Goal: Task Accomplishment & Management: Use online tool/utility

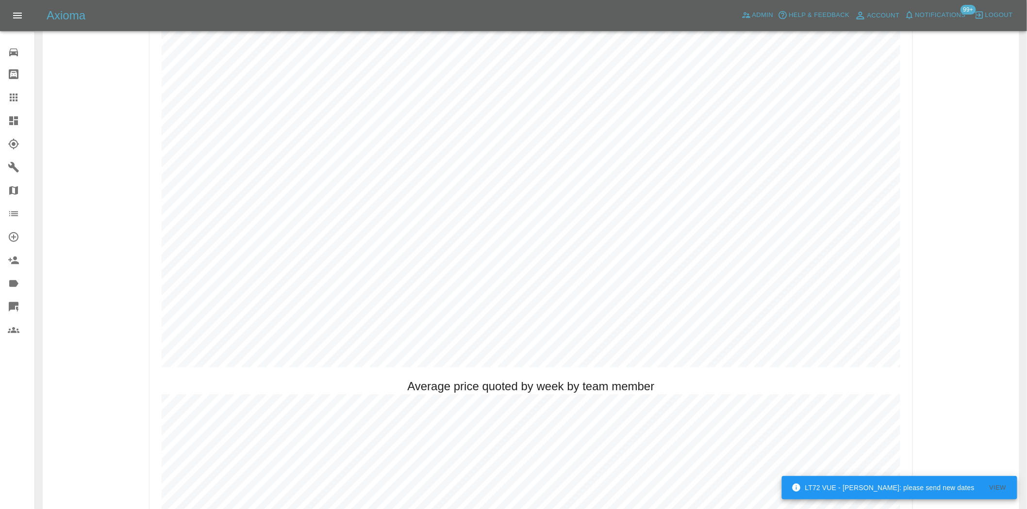
scroll to position [539, 0]
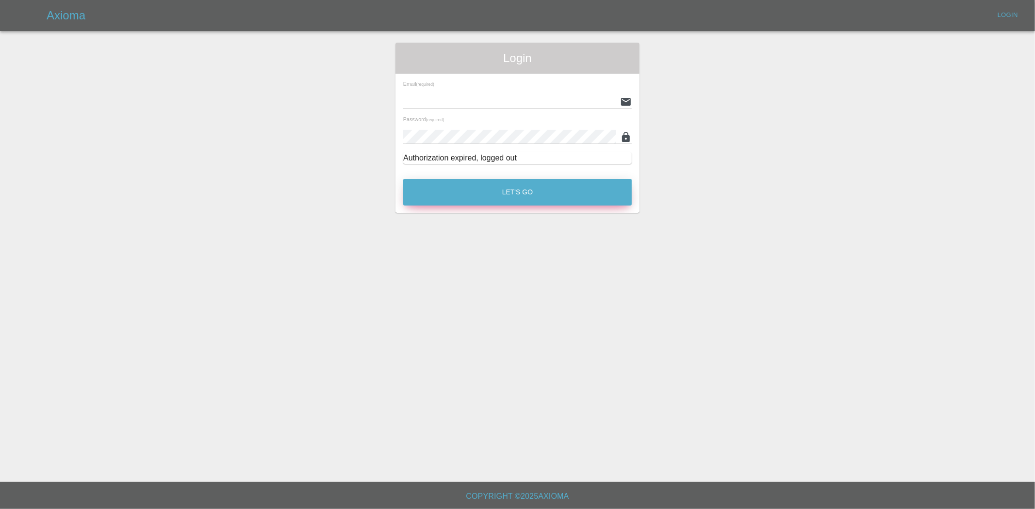
type input "[EMAIL_ADDRESS][DOMAIN_NAME]"
click at [522, 194] on button "Let's Go" at bounding box center [517, 192] width 229 height 27
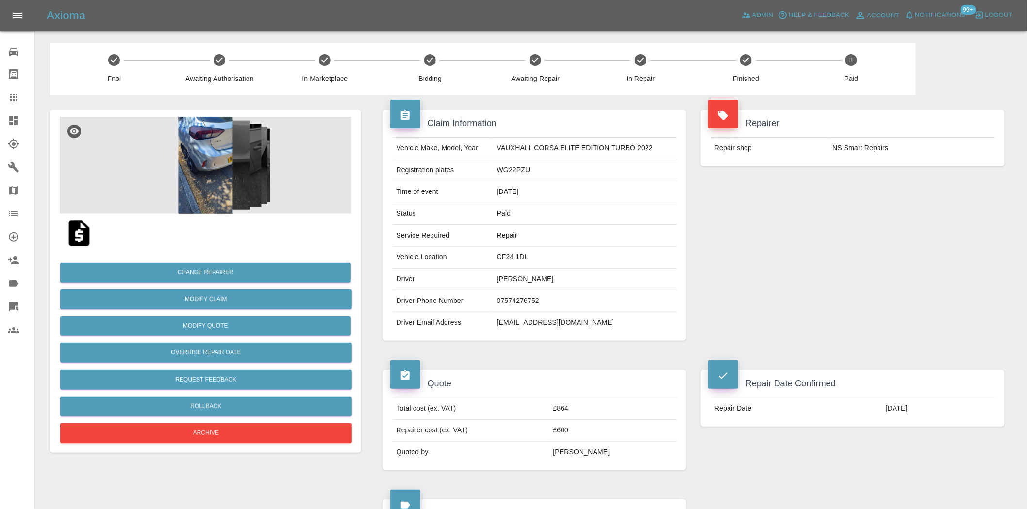
click at [202, 173] on img at bounding box center [206, 165] width 292 height 97
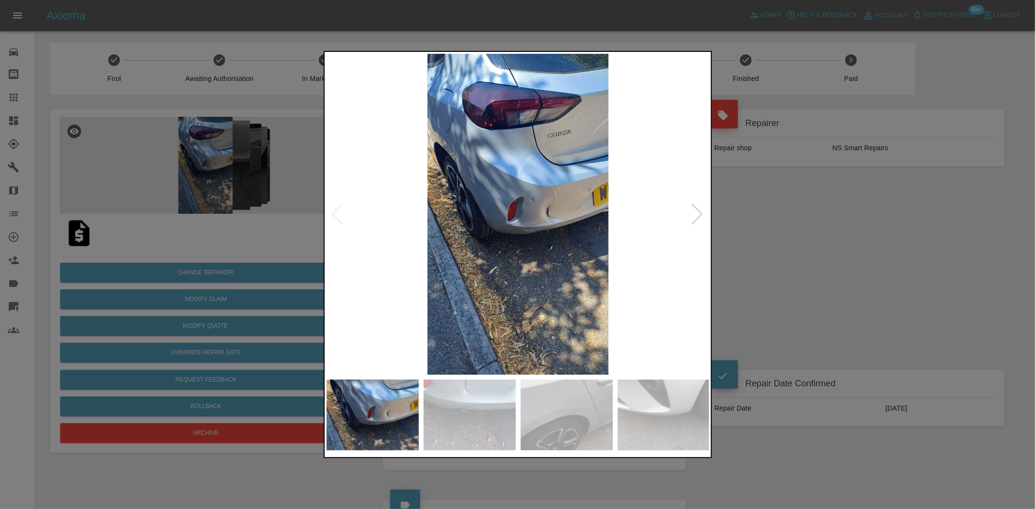
click at [538, 206] on img at bounding box center [518, 214] width 383 height 321
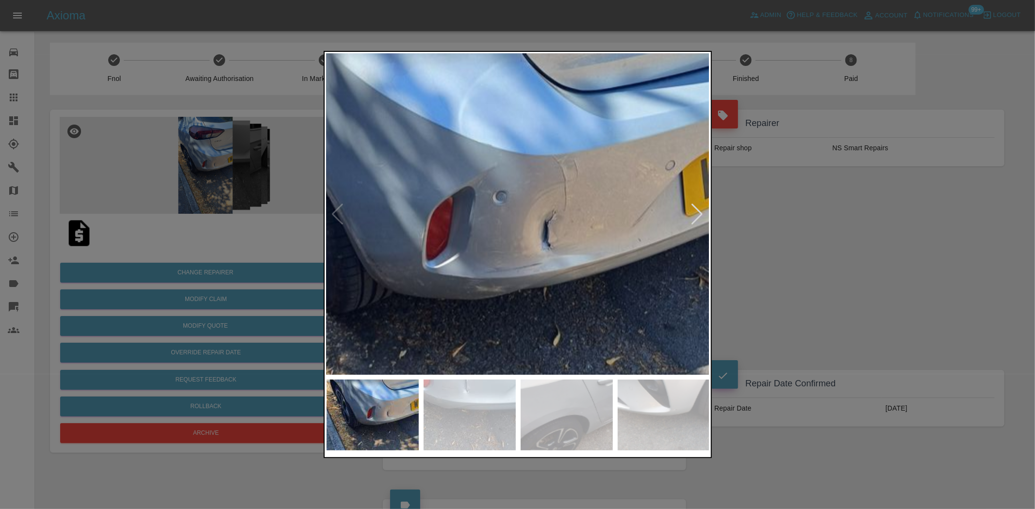
click at [537, 205] on img at bounding box center [457, 240] width 1150 height 964
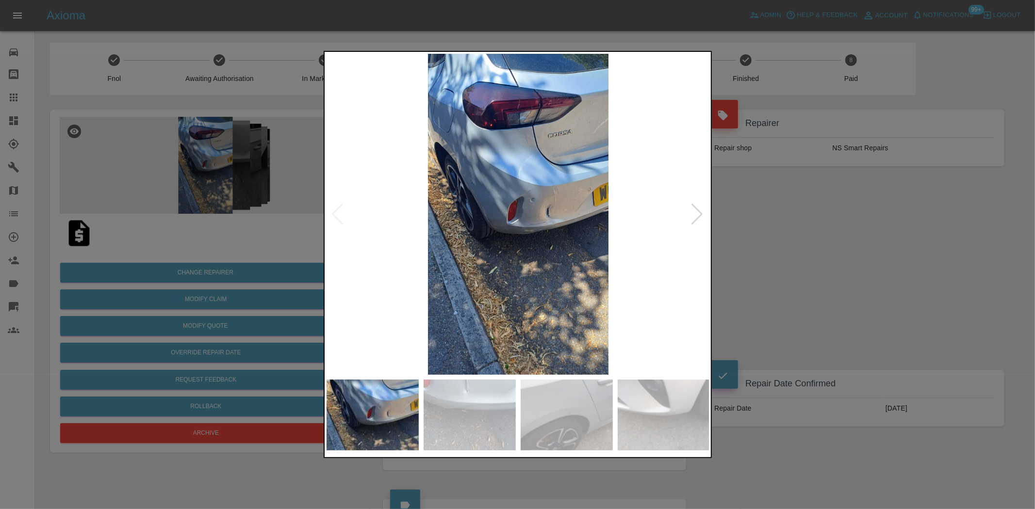
click at [420, 191] on img at bounding box center [518, 214] width 383 height 321
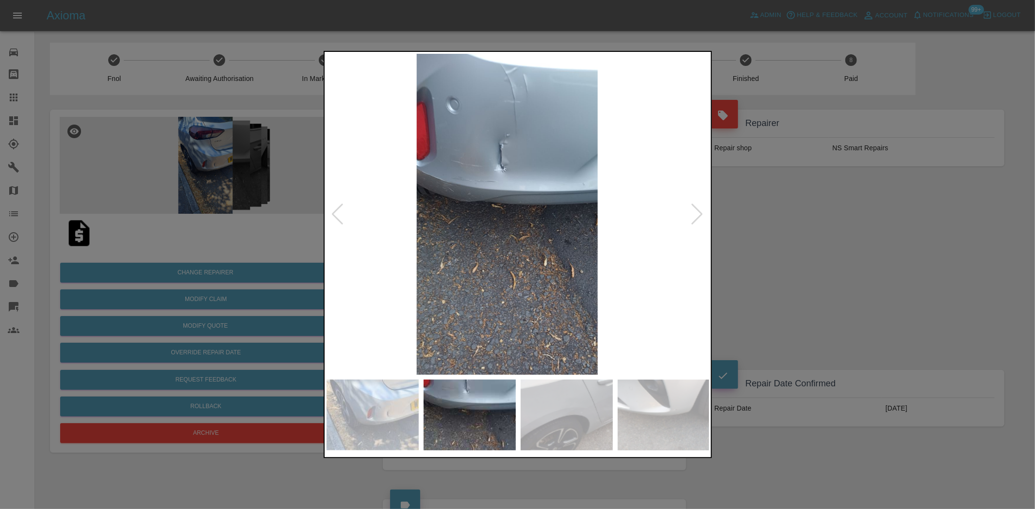
click at [432, 192] on img at bounding box center [506, 214] width 383 height 321
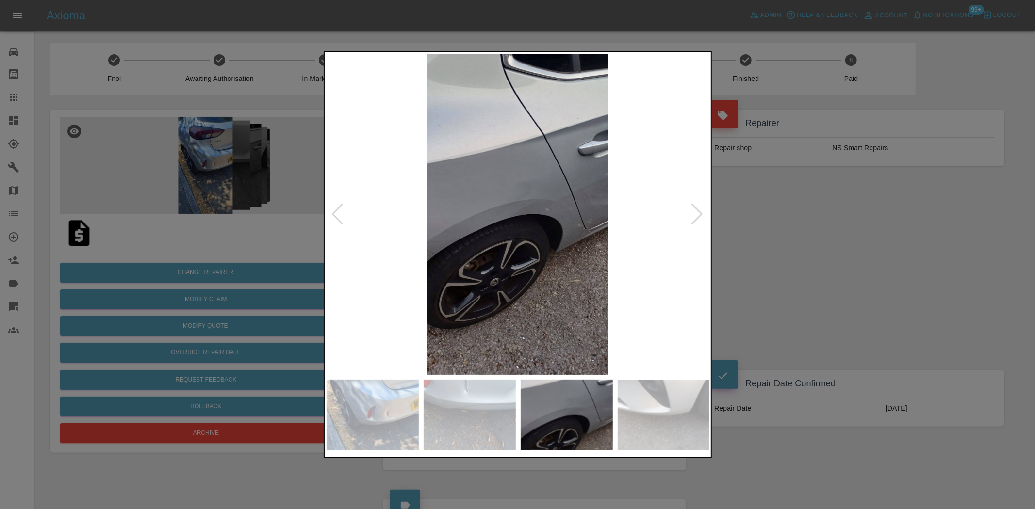
click at [423, 195] on img at bounding box center [518, 214] width 383 height 321
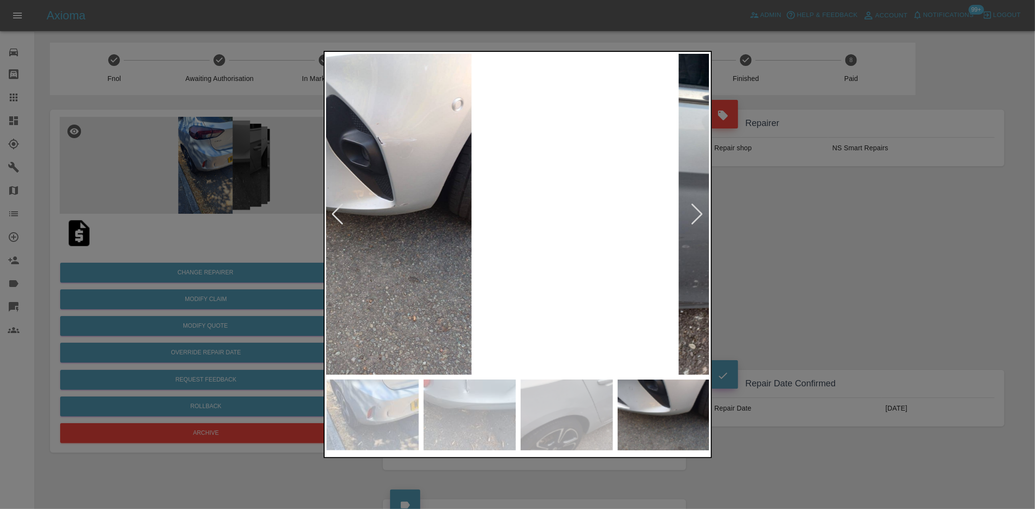
click at [416, 184] on img at bounding box center [380, 214] width 383 height 321
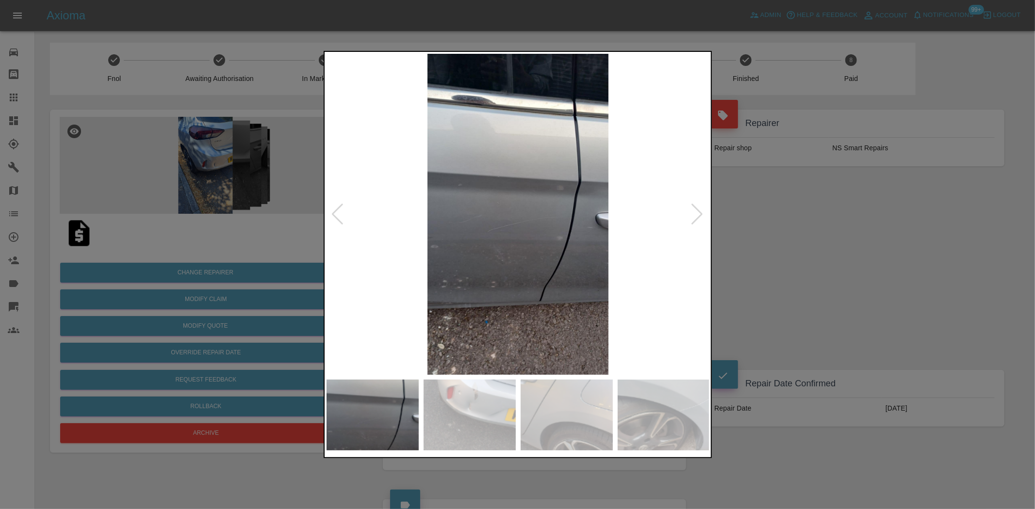
click at [416, 167] on img at bounding box center [518, 214] width 383 height 321
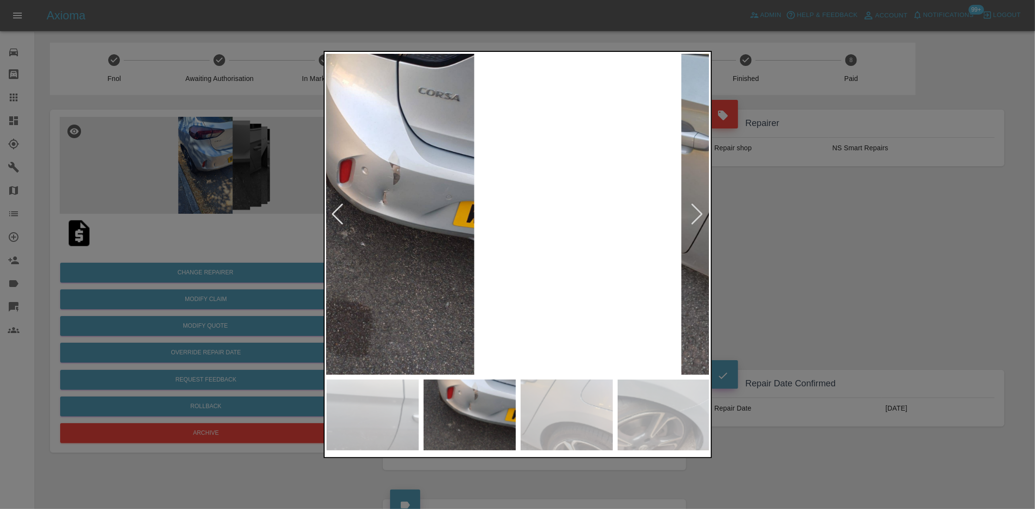
click at [350, 173] on img at bounding box center [383, 214] width 383 height 321
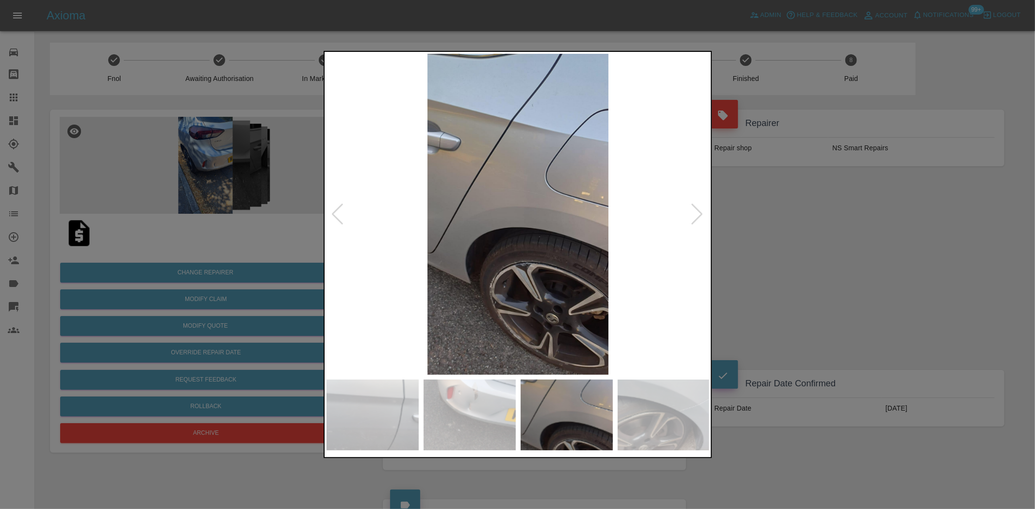
click at [309, 176] on div at bounding box center [517, 254] width 1035 height 509
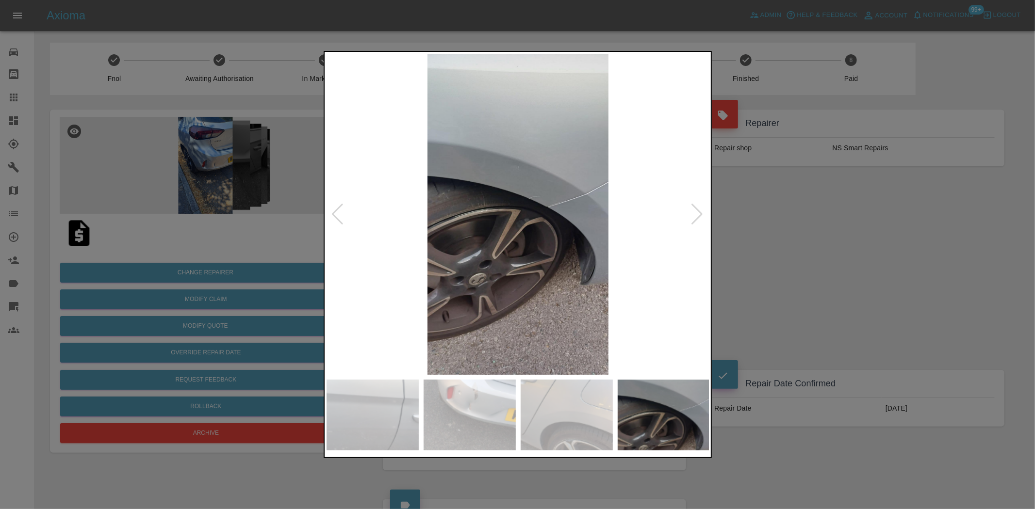
click at [218, 159] on div at bounding box center [517, 254] width 1035 height 509
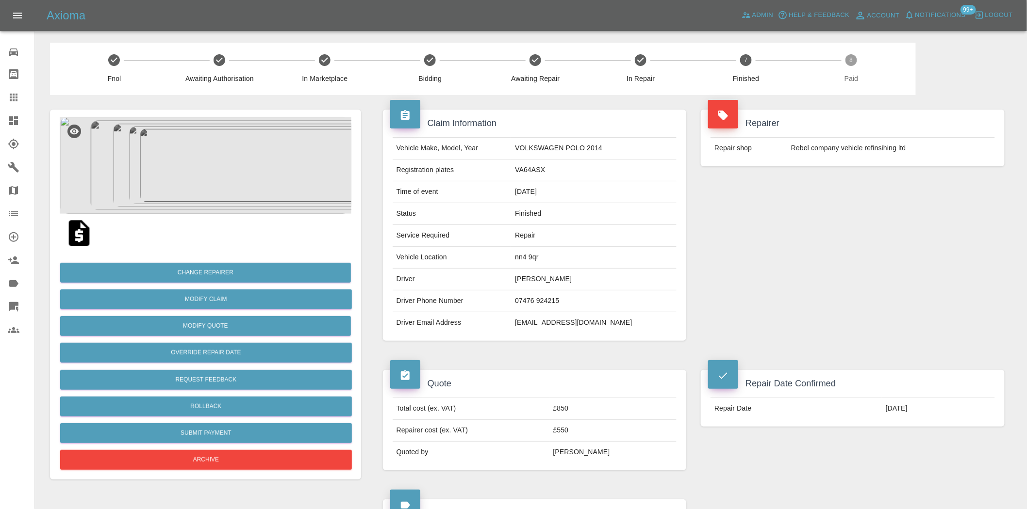
click at [219, 184] on img at bounding box center [206, 165] width 292 height 97
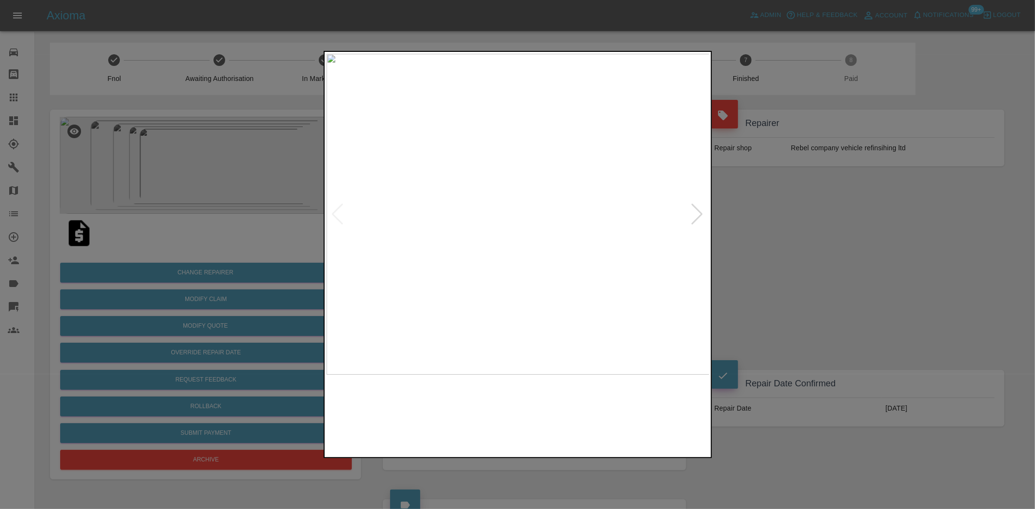
click at [404, 236] on img at bounding box center [518, 214] width 383 height 321
click at [420, 226] on img at bounding box center [518, 214] width 383 height 321
click at [426, 215] on img at bounding box center [518, 214] width 383 height 321
click at [467, 196] on img at bounding box center [518, 214] width 383 height 321
click at [380, 183] on img at bounding box center [518, 214] width 383 height 321
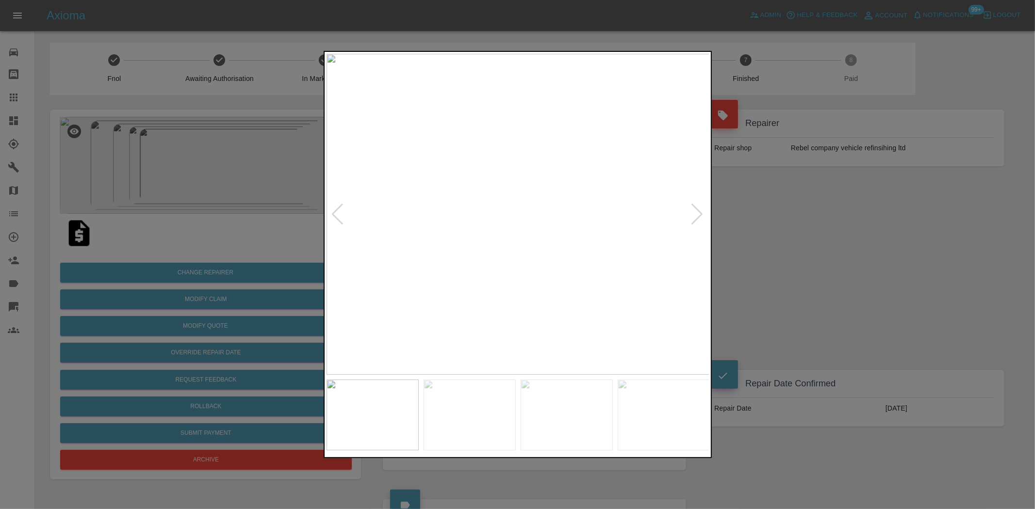
click at [195, 157] on div at bounding box center [517, 254] width 1035 height 509
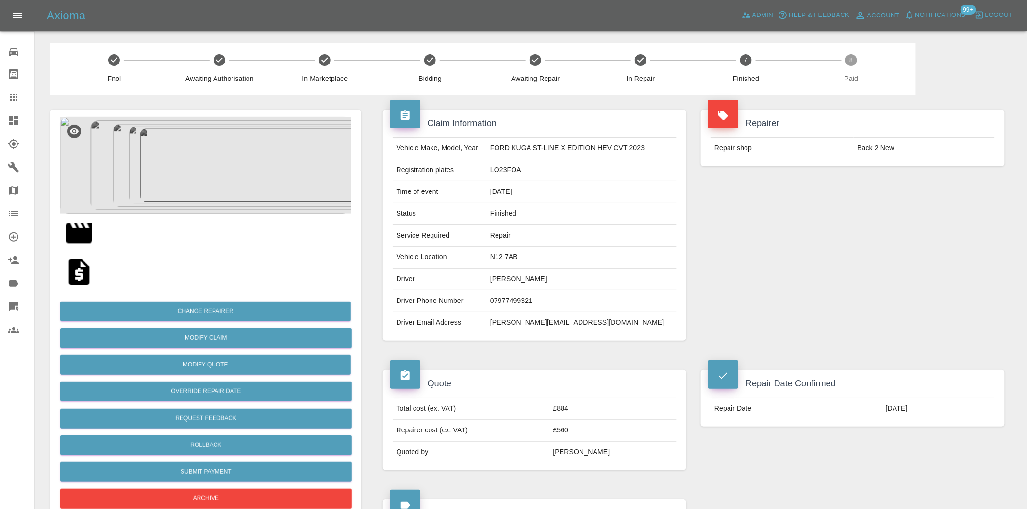
click at [192, 142] on img at bounding box center [206, 165] width 292 height 97
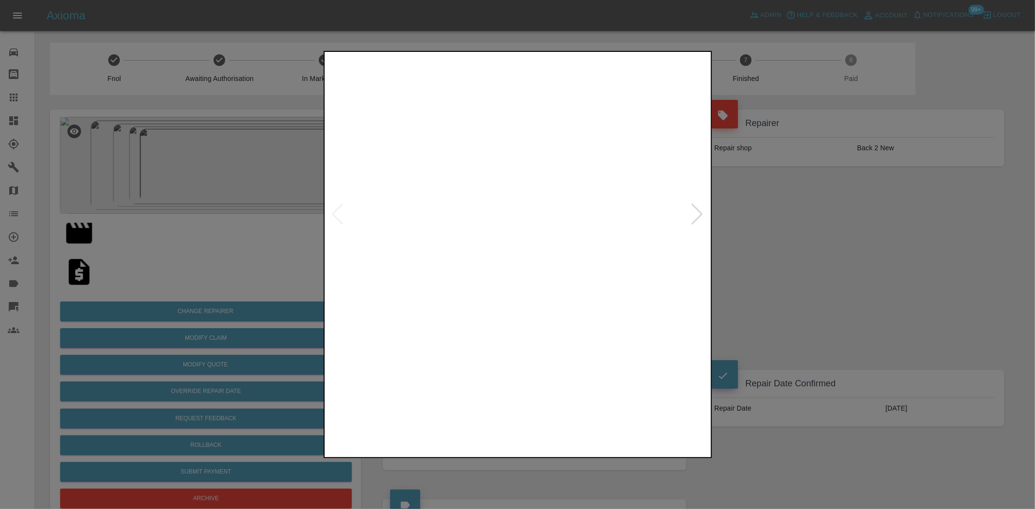
click at [421, 262] on img at bounding box center [518, 214] width 383 height 321
click at [117, 240] on div at bounding box center [517, 254] width 1035 height 509
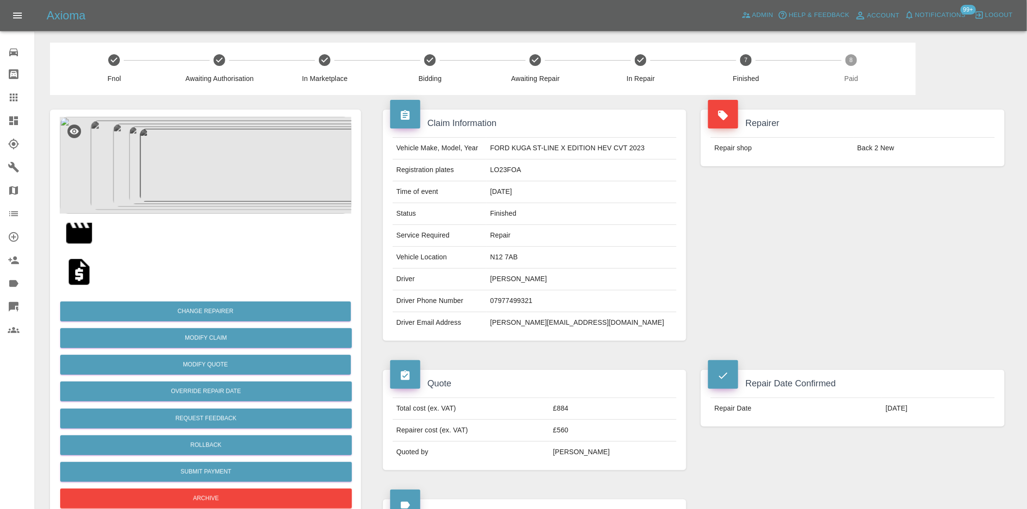
click at [196, 125] on img at bounding box center [206, 165] width 292 height 97
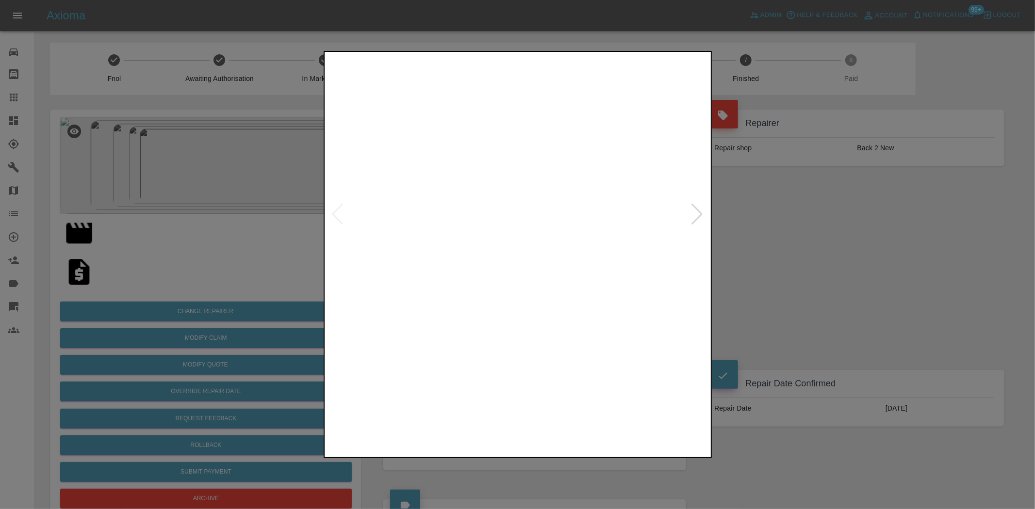
click at [417, 260] on img at bounding box center [518, 214] width 383 height 321
click at [447, 270] on img at bounding box center [518, 214] width 383 height 321
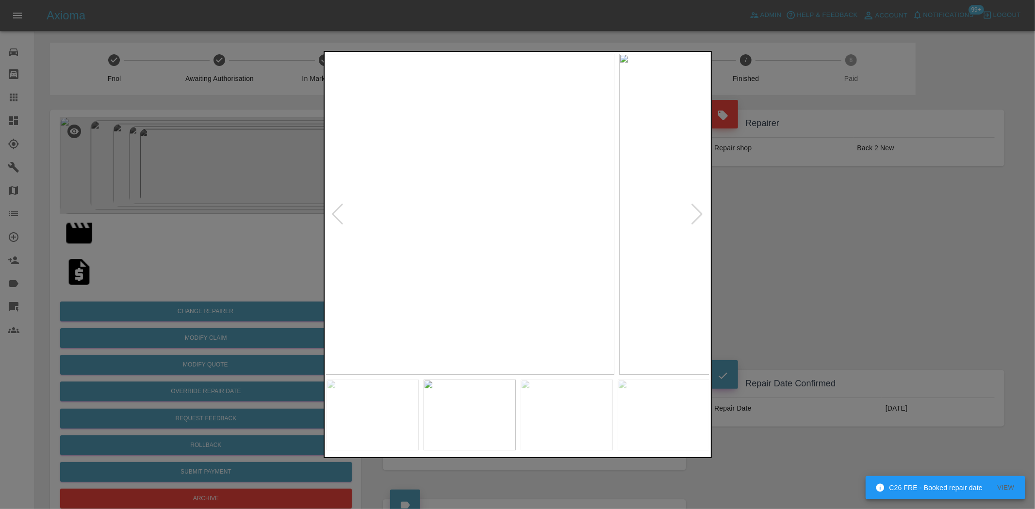
click at [436, 262] on img at bounding box center [422, 214] width 383 height 321
click at [410, 271] on img at bounding box center [518, 214] width 383 height 321
click at [452, 271] on img at bounding box center [518, 214] width 383 height 321
click at [398, 270] on img at bounding box center [518, 214] width 383 height 321
click at [390, 271] on img at bounding box center [518, 214] width 383 height 321
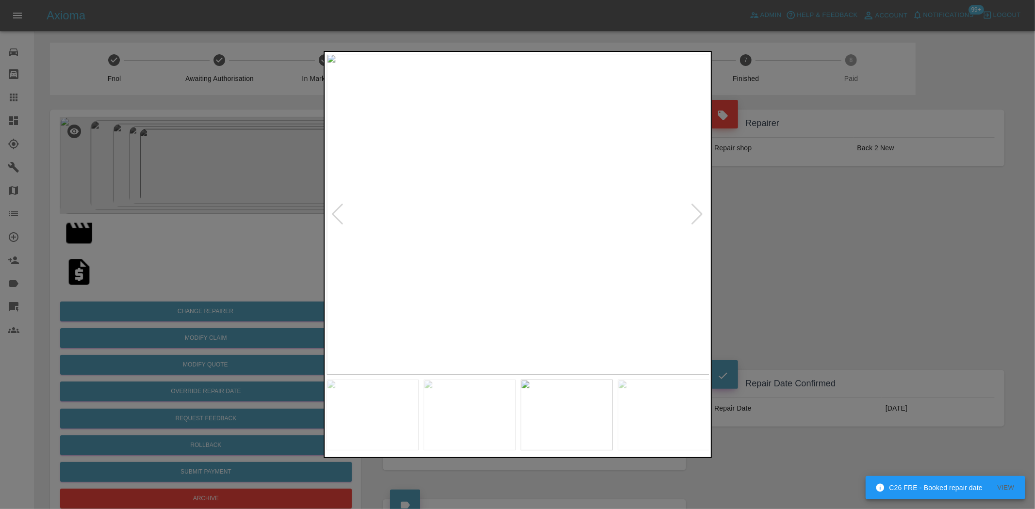
click at [442, 262] on img at bounding box center [518, 214] width 383 height 321
click at [404, 246] on img at bounding box center [518, 214] width 383 height 321
click at [360, 230] on img at bounding box center [357, 214] width 383 height 321
click at [355, 226] on img at bounding box center [518, 214] width 383 height 321
click at [302, 229] on div at bounding box center [517, 254] width 1035 height 509
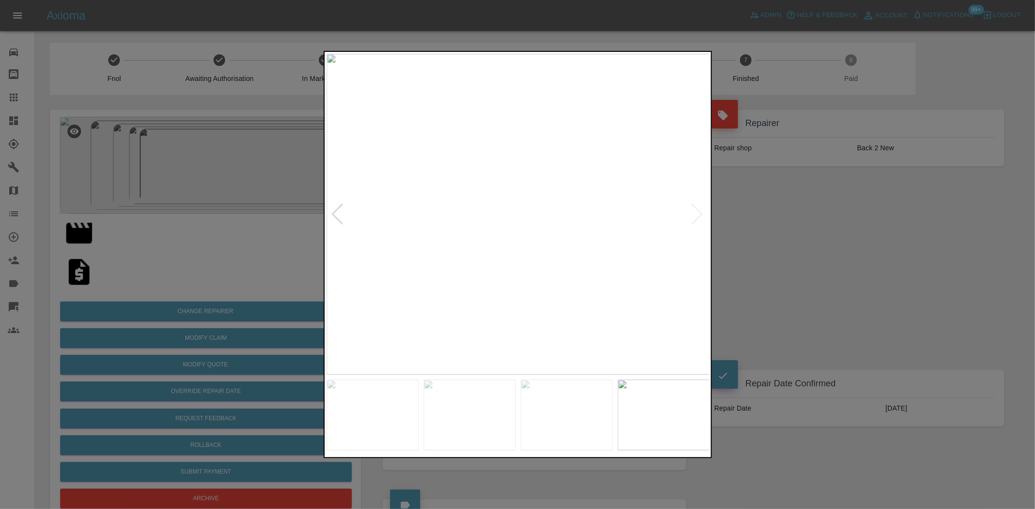
click at [397, 227] on img at bounding box center [518, 214] width 383 height 321
click at [389, 212] on img at bounding box center [518, 214] width 383 height 321
drag, startPoint x: 263, startPoint y: 187, endPoint x: 227, endPoint y: 217, distance: 46.5
click at [262, 187] on div at bounding box center [517, 254] width 1035 height 509
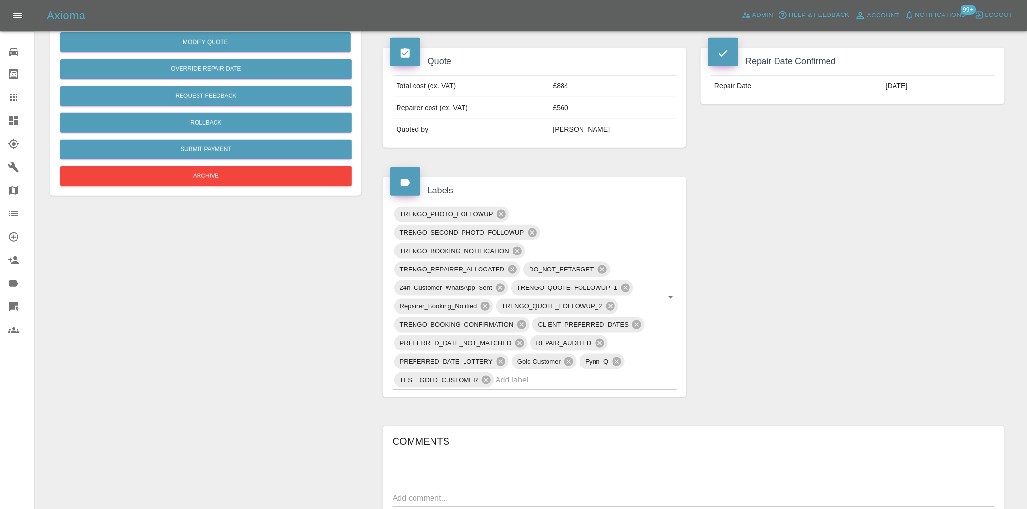
scroll to position [323, 0]
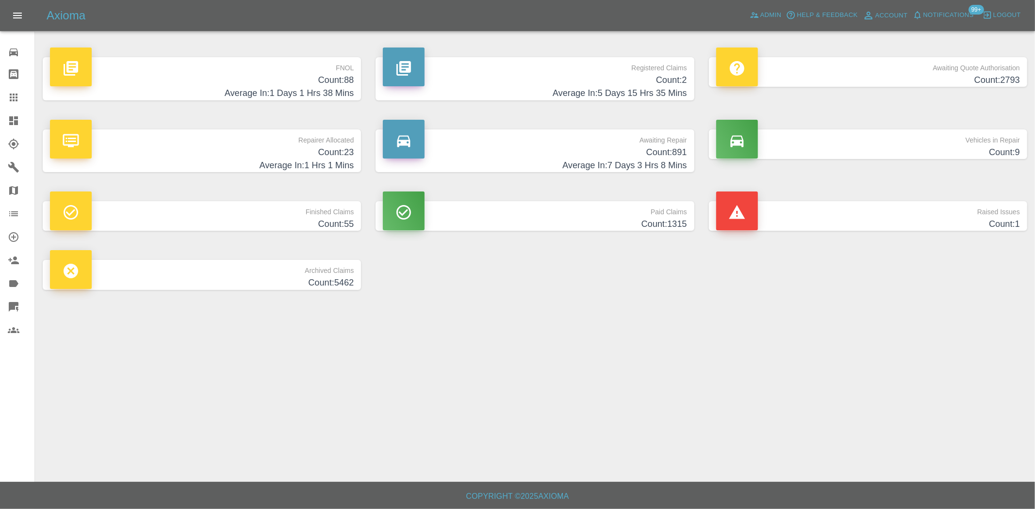
drag, startPoint x: 16, startPoint y: 118, endPoint x: 222, endPoint y: 21, distance: 227.5
click at [16, 119] on icon at bounding box center [13, 120] width 9 height 9
click at [298, 71] on p "FNOL" at bounding box center [202, 65] width 304 height 16
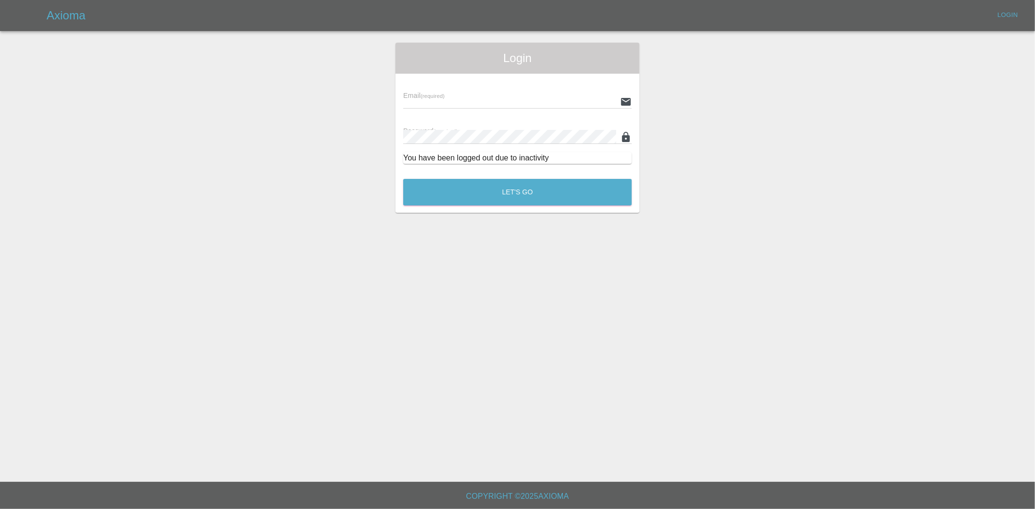
type input "ankur.mehta@axioma.co.uk"
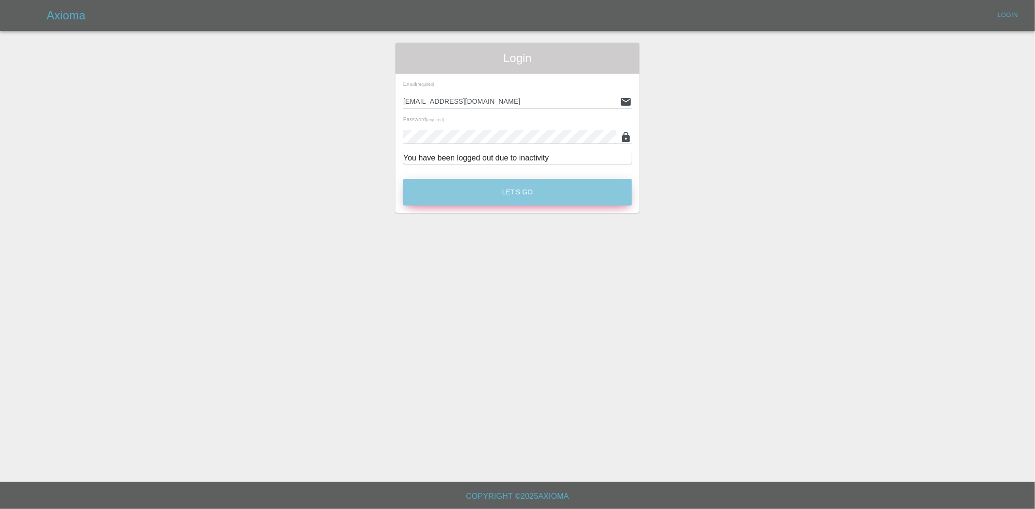
click at [467, 190] on button "Let's Go" at bounding box center [517, 192] width 229 height 27
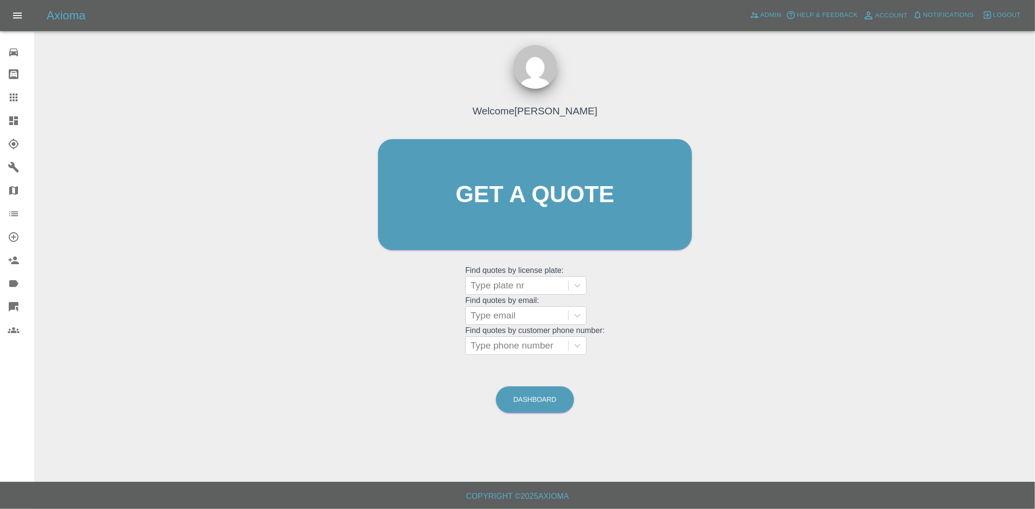
click at [23, 110] on link "Dashboard" at bounding box center [17, 120] width 34 height 23
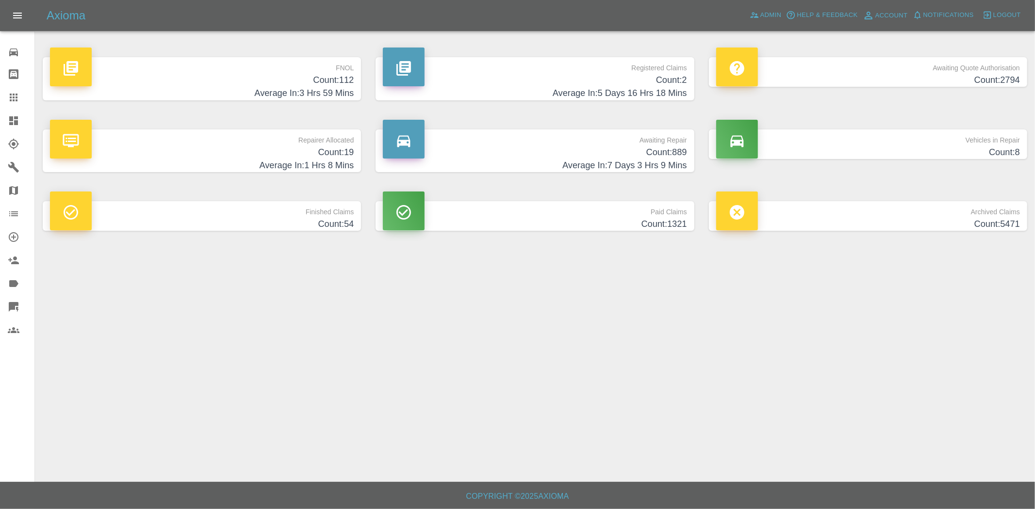
click at [250, 73] on p "FNOL" at bounding box center [202, 65] width 304 height 16
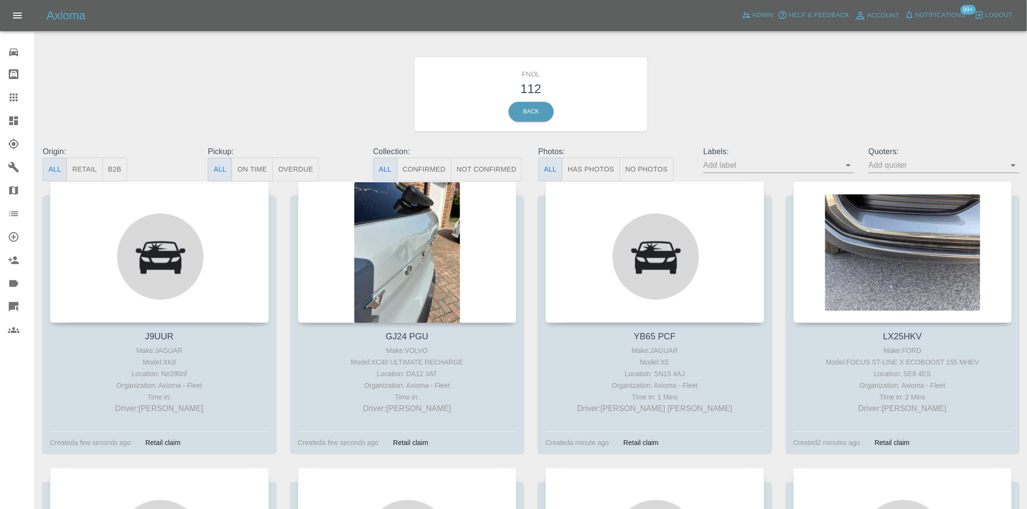
click at [576, 168] on button "Has Photos" at bounding box center [591, 170] width 58 height 24
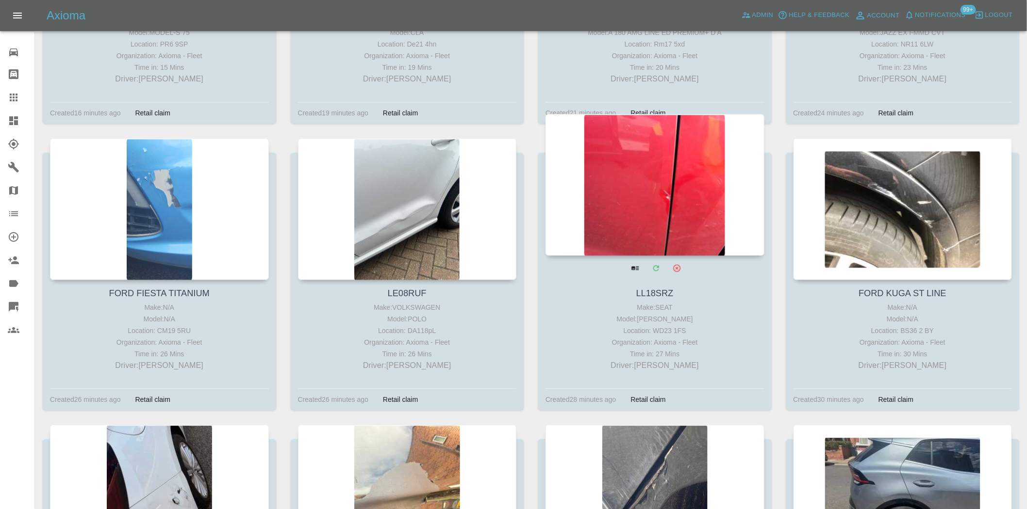
scroll to position [1132, 0]
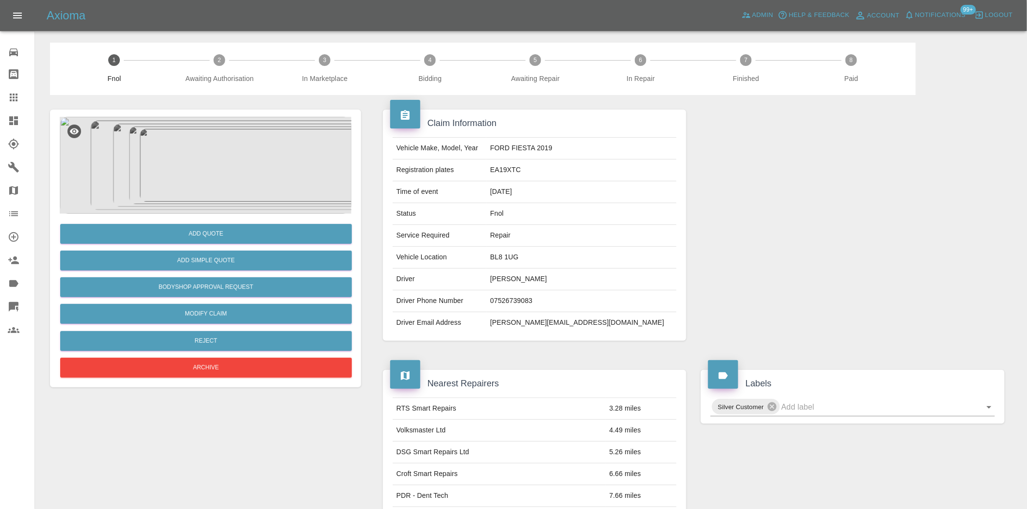
click at [213, 154] on img at bounding box center [206, 165] width 292 height 97
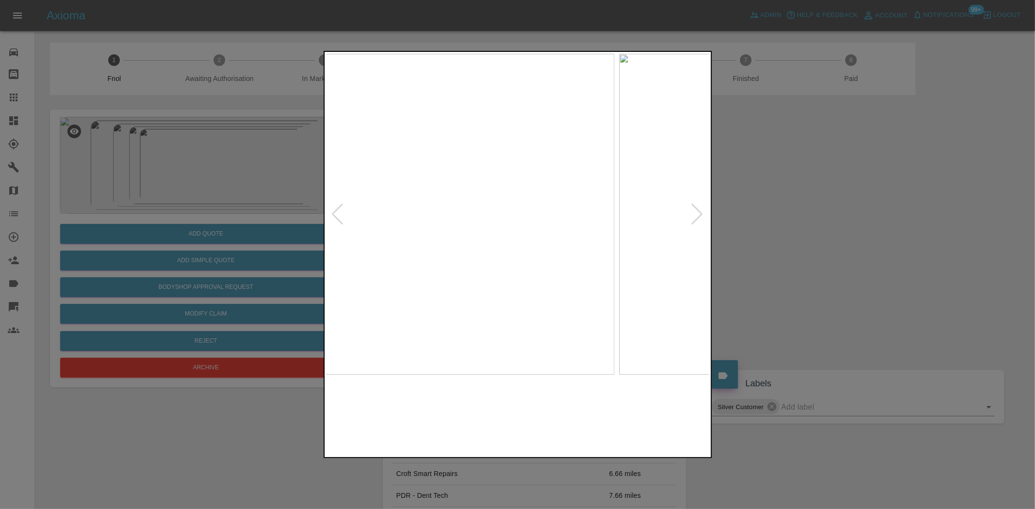
click at [431, 264] on img at bounding box center [422, 214] width 383 height 321
click at [424, 263] on img at bounding box center [518, 214] width 383 height 321
click at [309, 229] on div at bounding box center [517, 254] width 1035 height 509
click at [309, 226] on div at bounding box center [517, 254] width 1035 height 509
click at [243, 183] on div at bounding box center [517, 254] width 1035 height 509
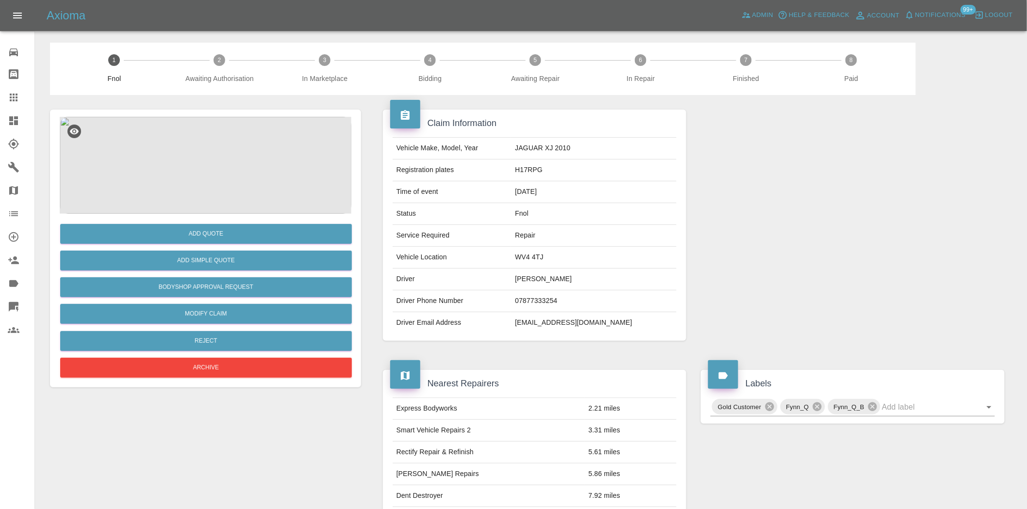
click at [219, 174] on img at bounding box center [206, 165] width 292 height 97
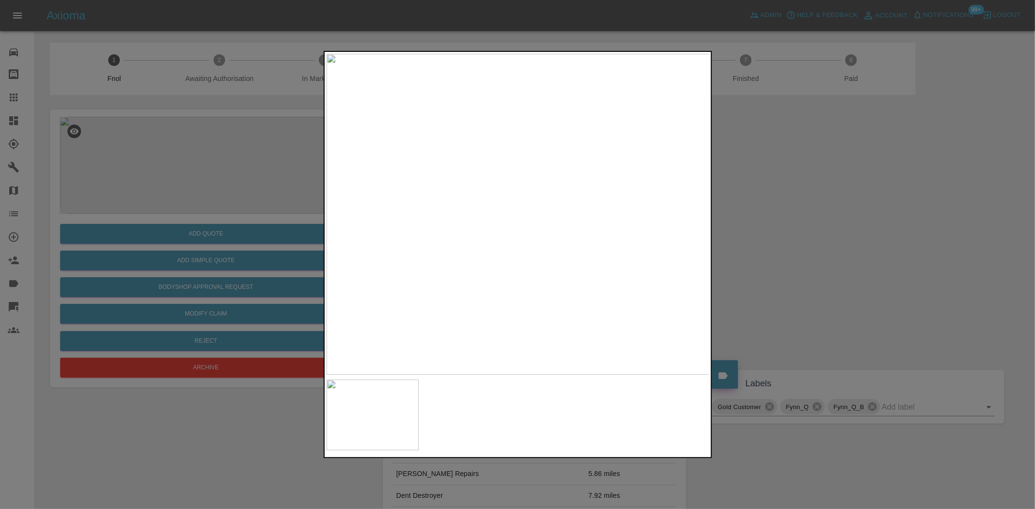
click at [448, 262] on img at bounding box center [518, 214] width 383 height 321
click at [515, 220] on img at bounding box center [518, 214] width 383 height 321
click at [615, 136] on img at bounding box center [632, 87] width 1150 height 964
click at [527, 304] on img at bounding box center [650, 242] width 1150 height 964
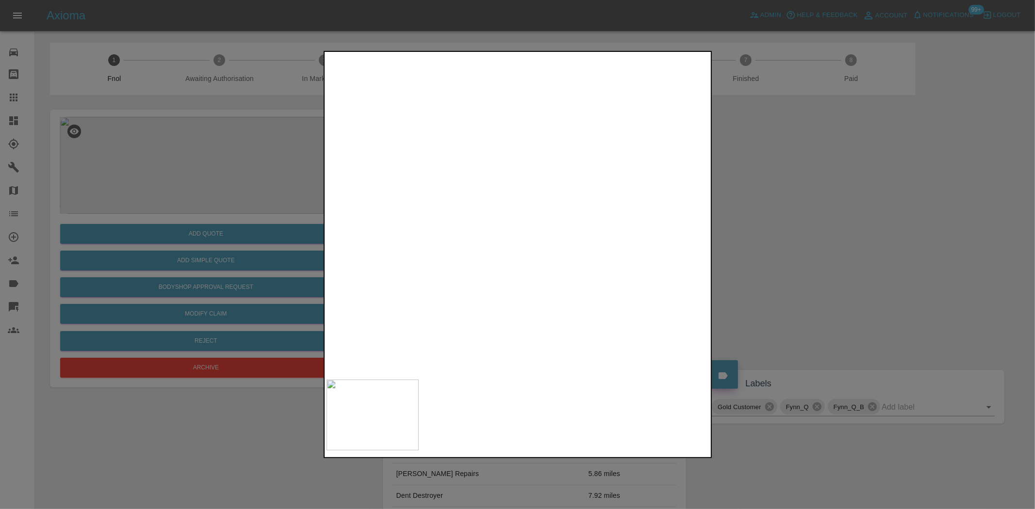
drag, startPoint x: 206, startPoint y: 193, endPoint x: 202, endPoint y: 221, distance: 28.0
click at [205, 195] on div at bounding box center [517, 254] width 1035 height 509
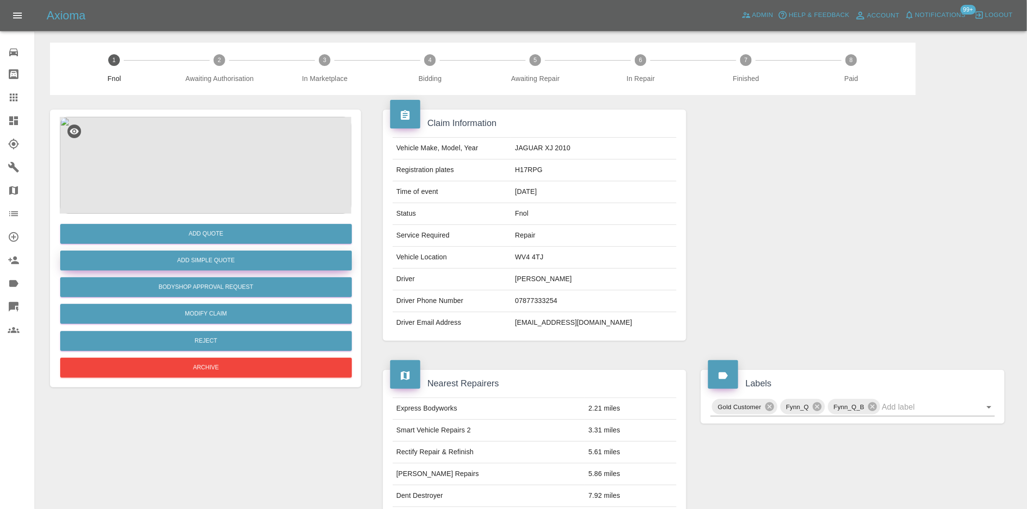
click at [207, 258] on button "Add Simple Quote" at bounding box center [206, 261] width 292 height 20
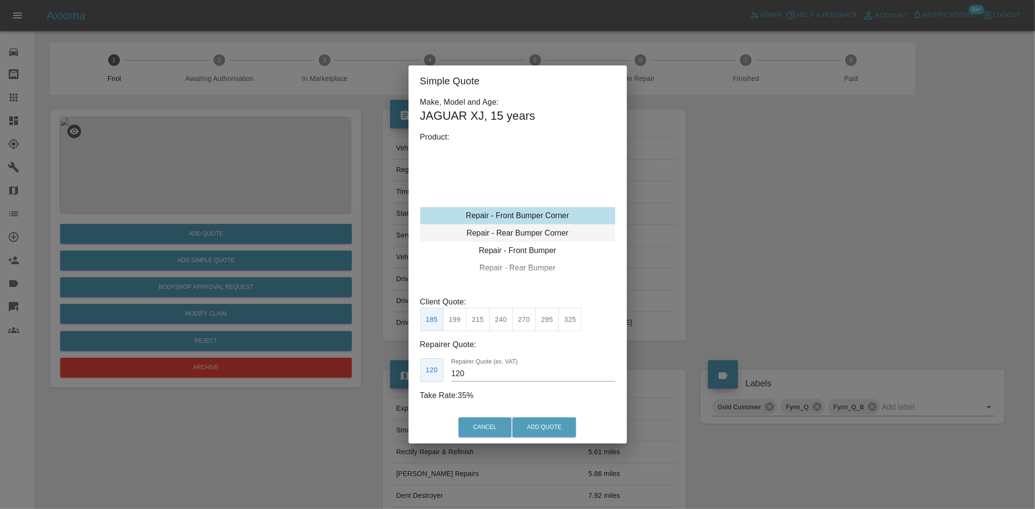
click at [524, 236] on div "Repair - Rear Bumper Corner" at bounding box center [517, 233] width 195 height 17
click at [469, 321] on button "215" at bounding box center [478, 320] width 24 height 24
drag, startPoint x: 463, startPoint y: 321, endPoint x: 460, endPoint y: 336, distance: 15.3
click at [462, 320] on button "199" at bounding box center [455, 320] width 24 height 24
click at [473, 319] on button "215" at bounding box center [478, 320] width 24 height 24
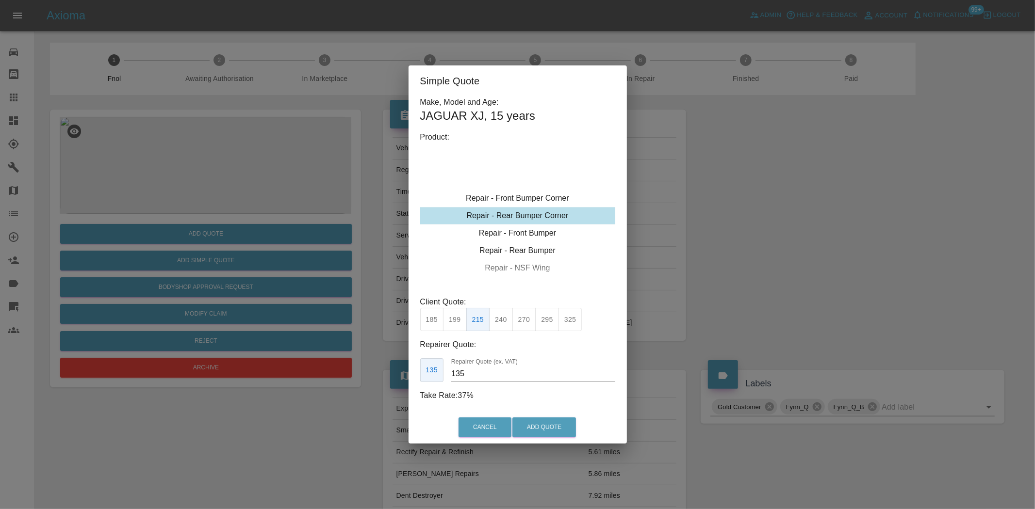
drag, startPoint x: 468, startPoint y: 374, endPoint x: 351, endPoint y: 367, distance: 117.1
click at [391, 378] on div "Simple Quote Make, Model and Age: JAGUAR XJ , 15 years Product: Repair - Front …" at bounding box center [517, 254] width 1035 height 509
type input "130"
click at [558, 423] on button "Add Quote" at bounding box center [544, 428] width 64 height 20
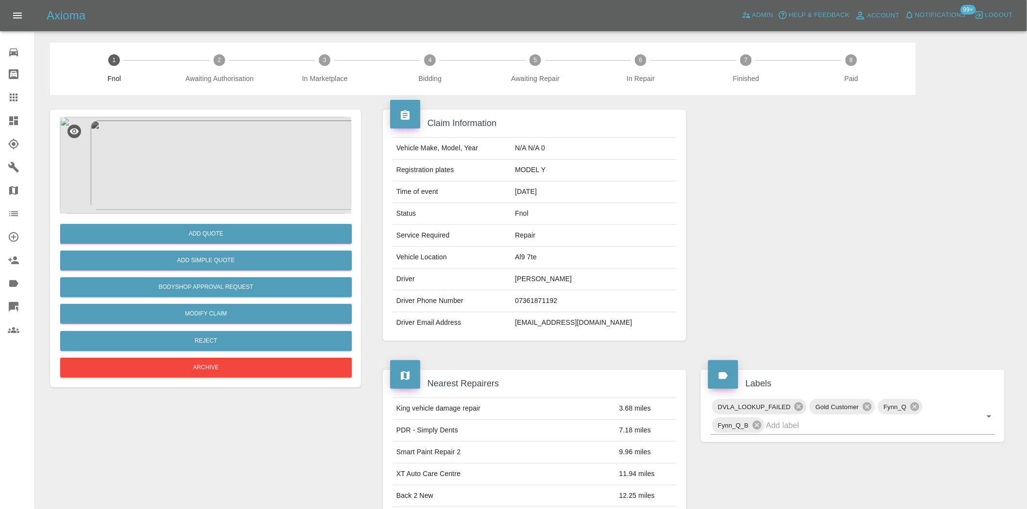
click at [218, 161] on img at bounding box center [206, 165] width 292 height 97
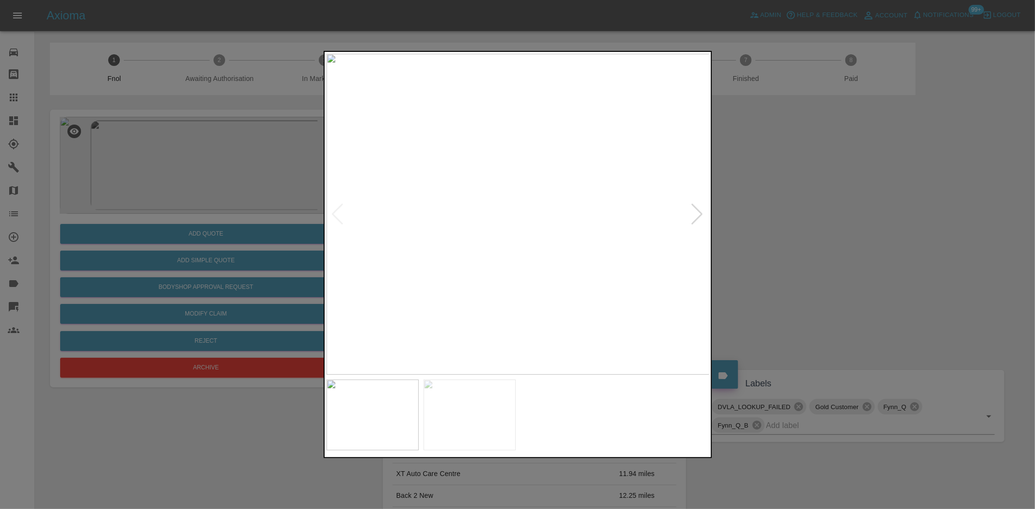
click at [410, 260] on img at bounding box center [518, 214] width 383 height 321
click at [338, 283] on img at bounding box center [518, 214] width 383 height 321
click at [225, 281] on div at bounding box center [517, 254] width 1035 height 509
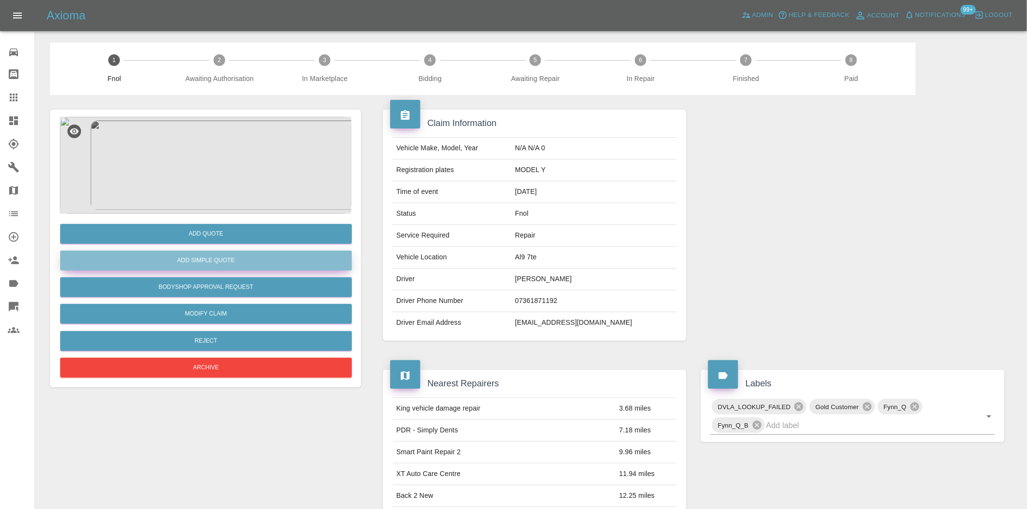
click at [230, 256] on button "Add Simple Quote" at bounding box center [206, 261] width 292 height 20
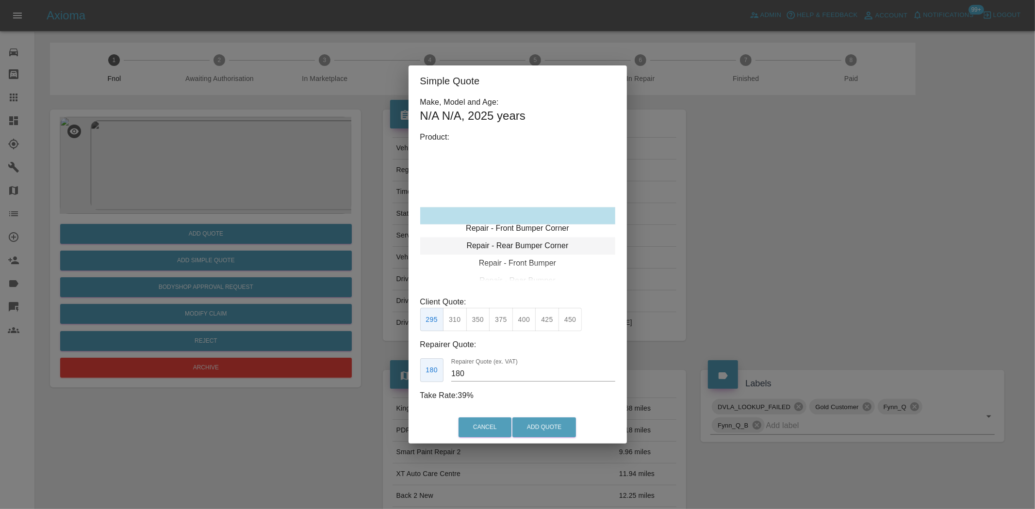
type input "120"
click at [534, 226] on div "Repair - Rear Bumper Corner" at bounding box center [517, 233] width 195 height 17
click at [545, 424] on button "Add Quote" at bounding box center [544, 428] width 64 height 20
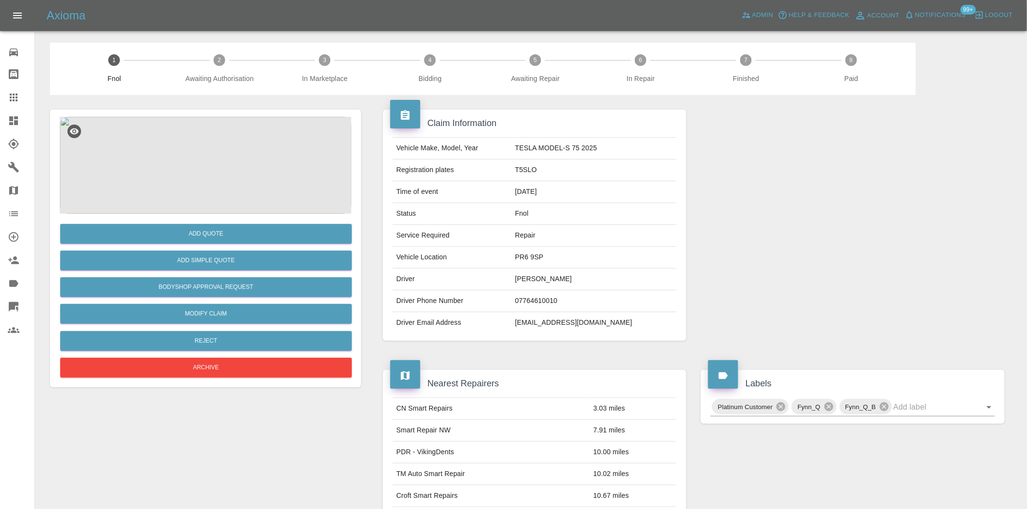
click at [243, 160] on img at bounding box center [206, 165] width 292 height 97
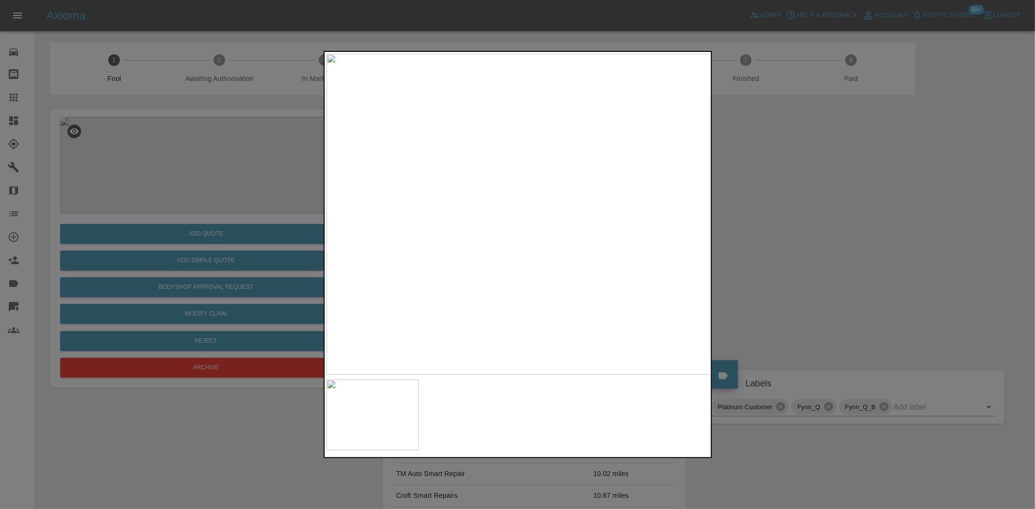
click at [369, 262] on img at bounding box center [518, 214] width 383 height 321
drag, startPoint x: 513, startPoint y: 306, endPoint x: 311, endPoint y: 311, distance: 201.9
click at [392, 299] on div at bounding box center [517, 254] width 1035 height 509
click at [221, 224] on div at bounding box center [517, 254] width 1035 height 509
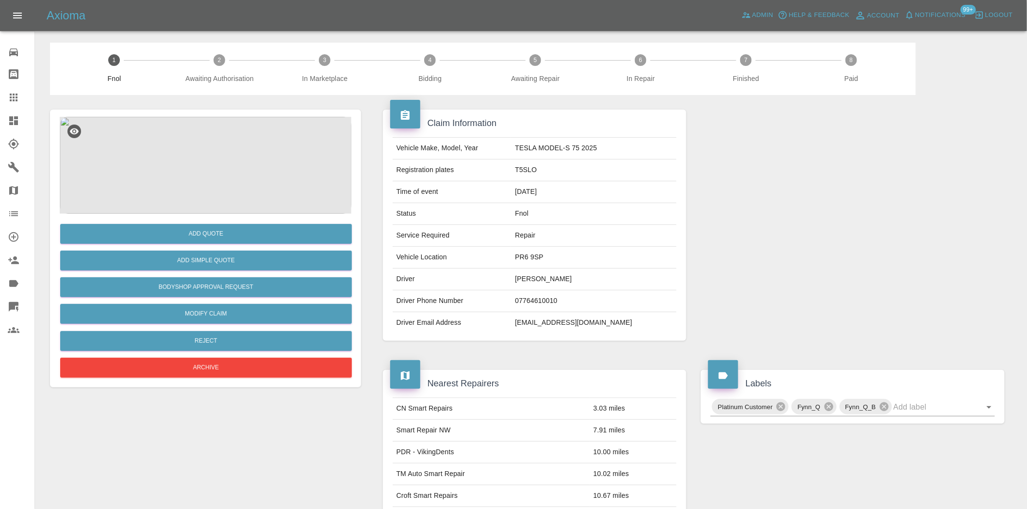
click at [220, 168] on img at bounding box center [206, 165] width 292 height 97
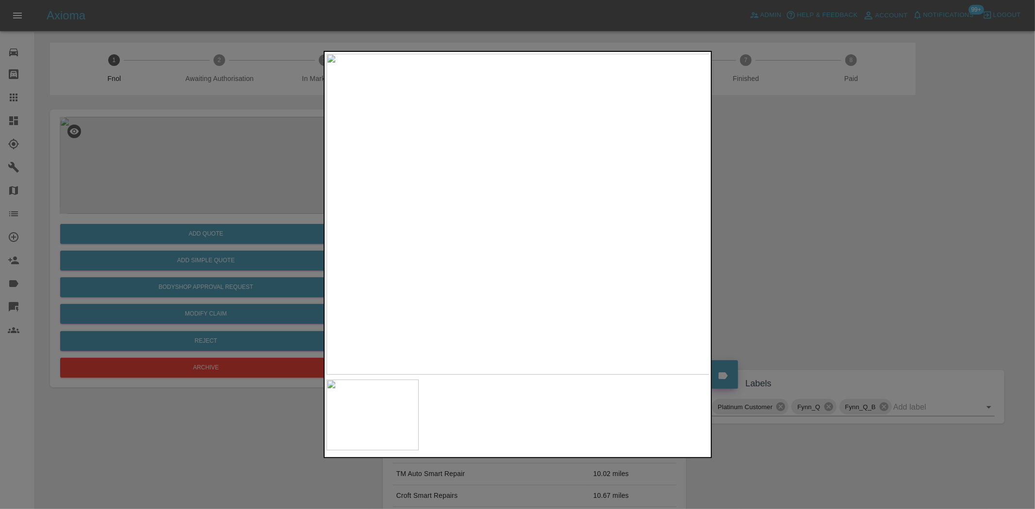
click at [540, 206] on img at bounding box center [518, 214] width 383 height 321
click at [525, 221] on img at bounding box center [452, 238] width 1150 height 964
click at [210, 193] on div at bounding box center [517, 254] width 1035 height 509
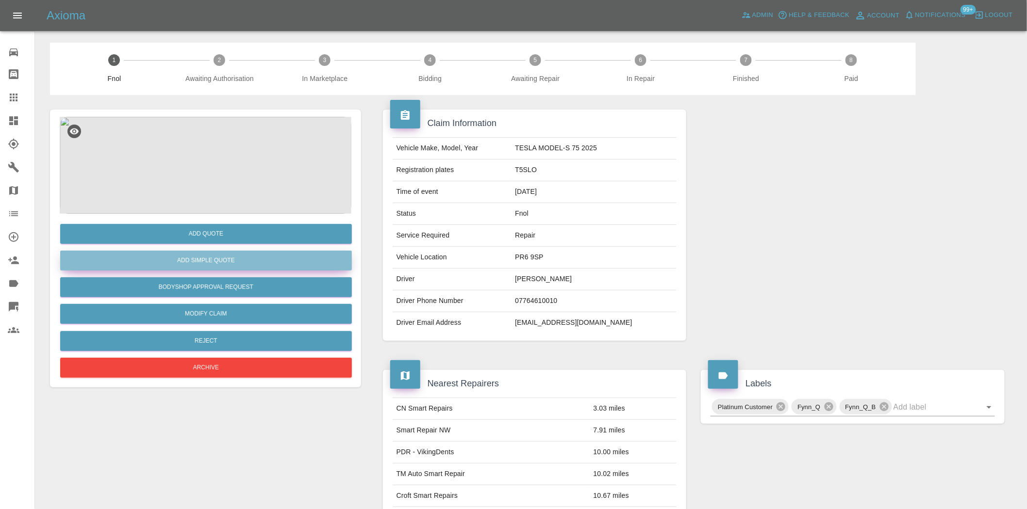
click at [235, 257] on button "Add Simple Quote" at bounding box center [206, 261] width 292 height 20
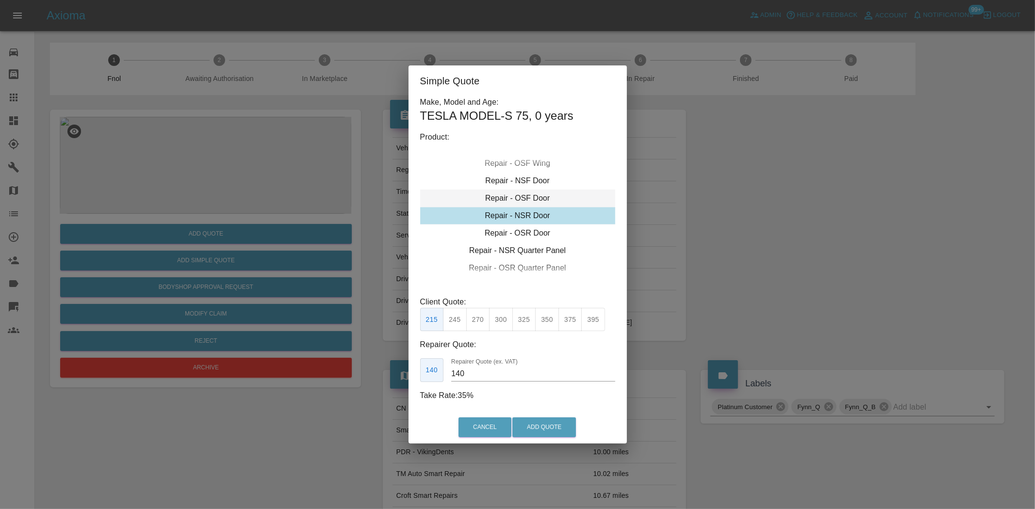
click at [515, 196] on div "Repair - OSF Door" at bounding box center [517, 198] width 195 height 17
click at [458, 321] on button "245" at bounding box center [455, 320] width 24 height 24
type input "160"
click at [528, 427] on button "Add Quote" at bounding box center [544, 428] width 64 height 20
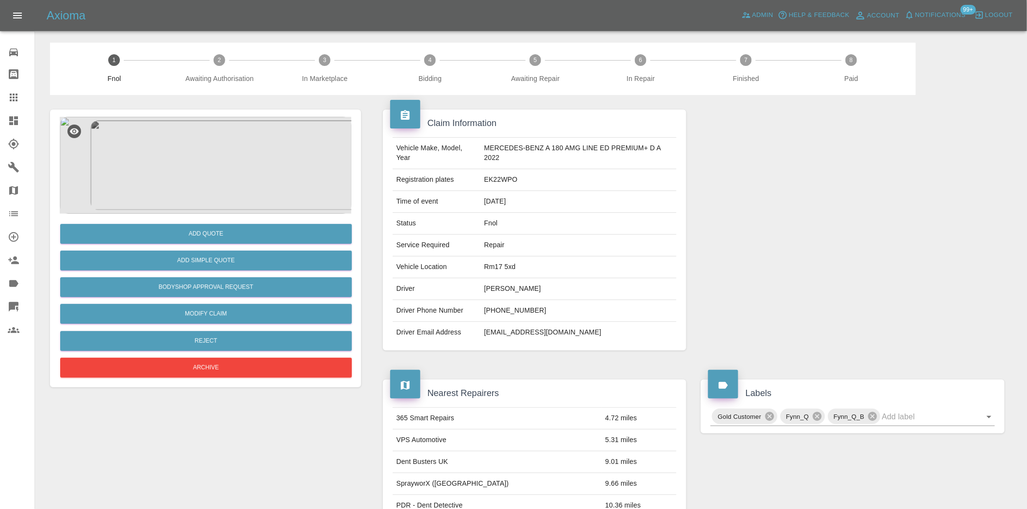
click at [226, 178] on img at bounding box center [206, 165] width 292 height 97
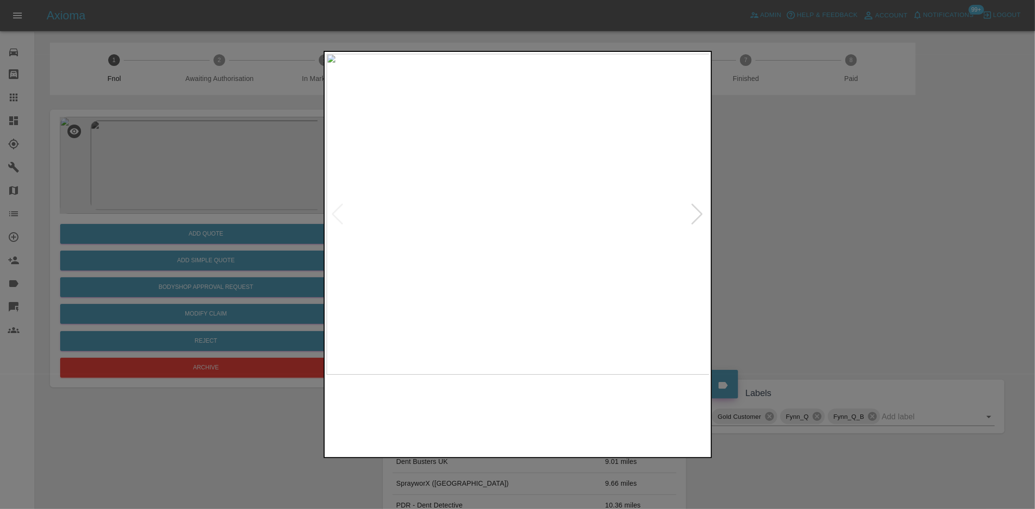
click at [447, 198] on img at bounding box center [518, 214] width 383 height 321
click at [354, 204] on img at bounding box center [518, 214] width 383 height 321
click at [530, 205] on img at bounding box center [518, 214] width 383 height 321
click at [182, 197] on div at bounding box center [517, 254] width 1035 height 509
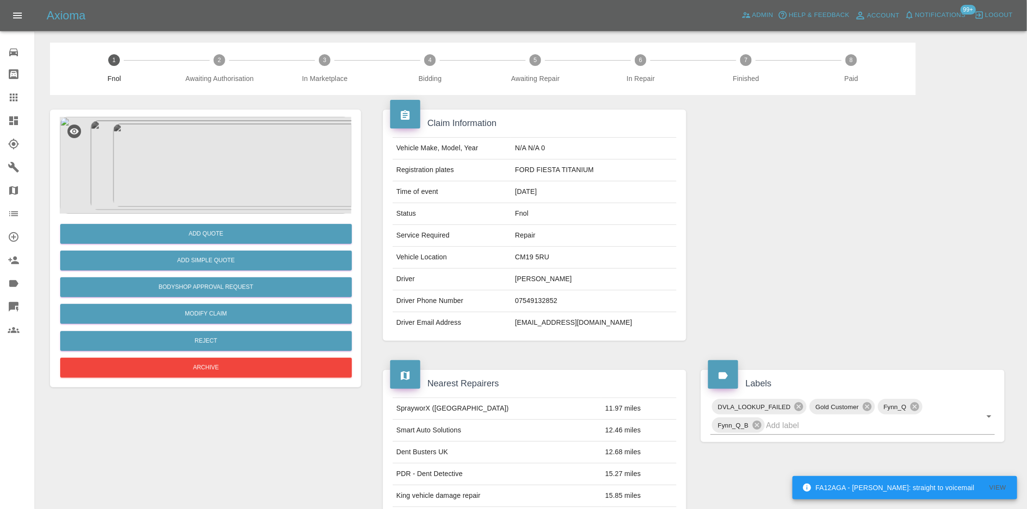
click at [181, 177] on img at bounding box center [206, 165] width 292 height 97
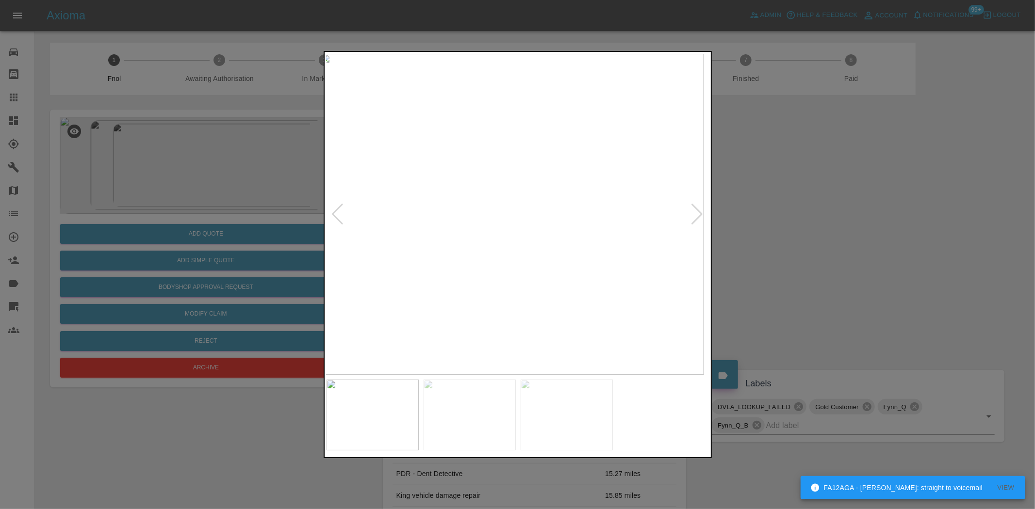
click at [470, 236] on img at bounding box center [511, 214] width 383 height 321
click at [552, 243] on img at bounding box center [518, 214] width 383 height 321
click at [516, 250] on img at bounding box center [518, 214] width 383 height 321
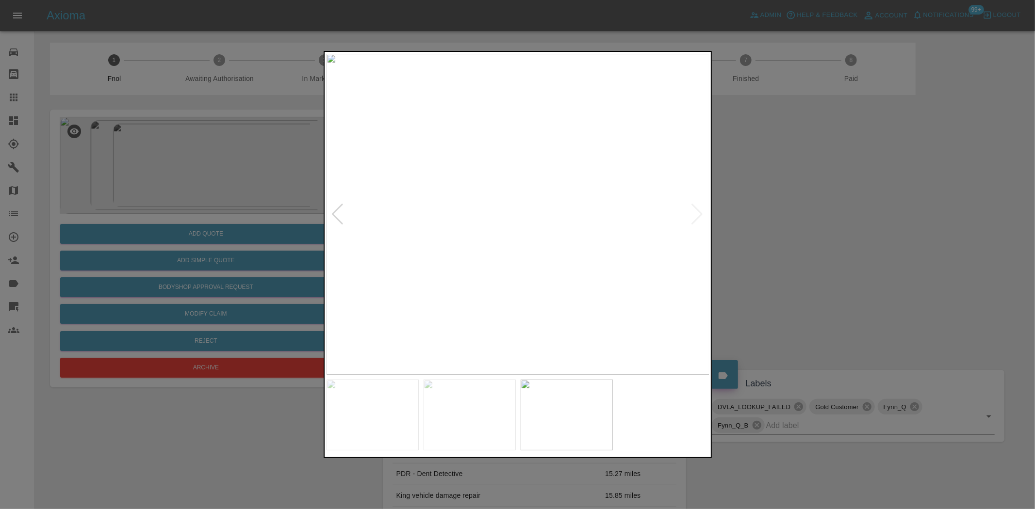
click at [557, 234] on img at bounding box center [518, 214] width 383 height 321
click at [531, 234] on img at bounding box center [398, 155] width 1150 height 964
click at [316, 239] on div at bounding box center [517, 254] width 1035 height 509
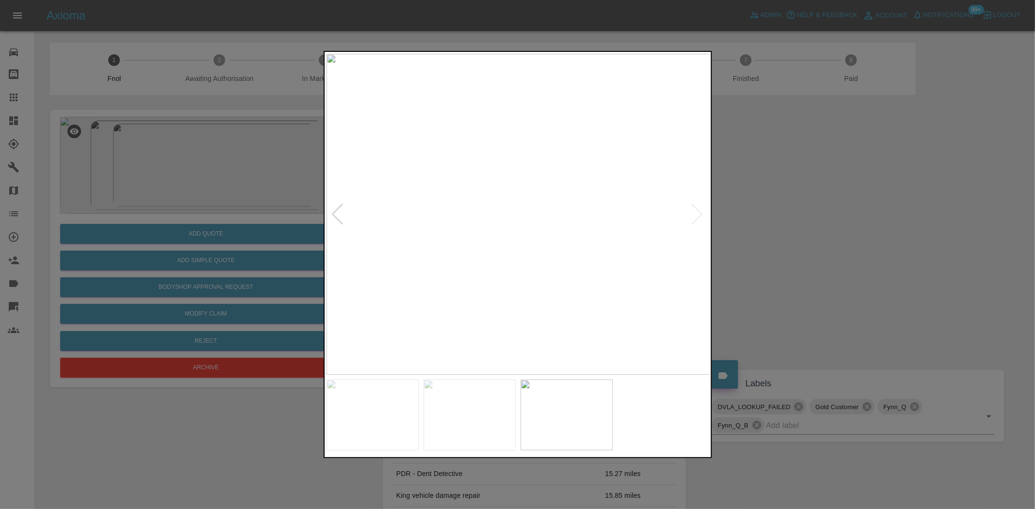
click at [253, 241] on div at bounding box center [517, 254] width 1035 height 509
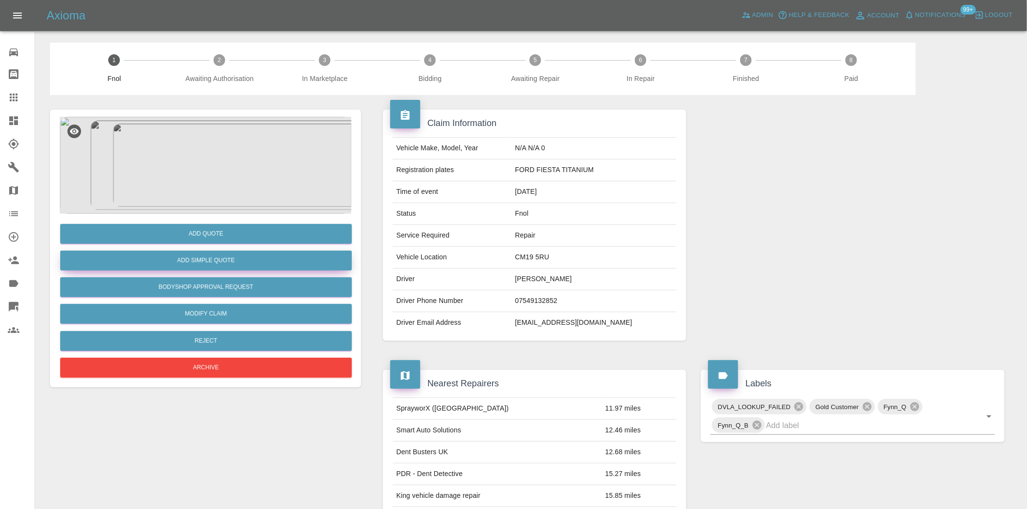
click at [248, 258] on button "Add Simple Quote" at bounding box center [206, 261] width 292 height 20
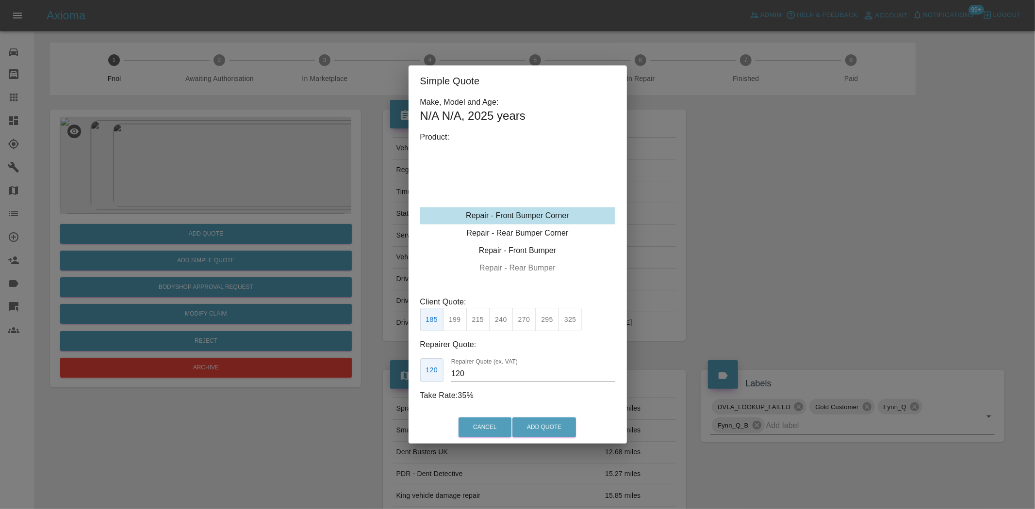
click at [530, 217] on div "Repair - Front Bumper Corner" at bounding box center [517, 215] width 195 height 17
click at [502, 319] on button "240" at bounding box center [501, 320] width 24 height 24
type input "150"
drag, startPoint x: 382, startPoint y: 255, endPoint x: 362, endPoint y: 104, distance: 151.7
click at [382, 250] on div "Simple Quote Make, Model and Age: N/A N/A , 2025 years Product: Repair - Front …" at bounding box center [517, 254] width 1035 height 509
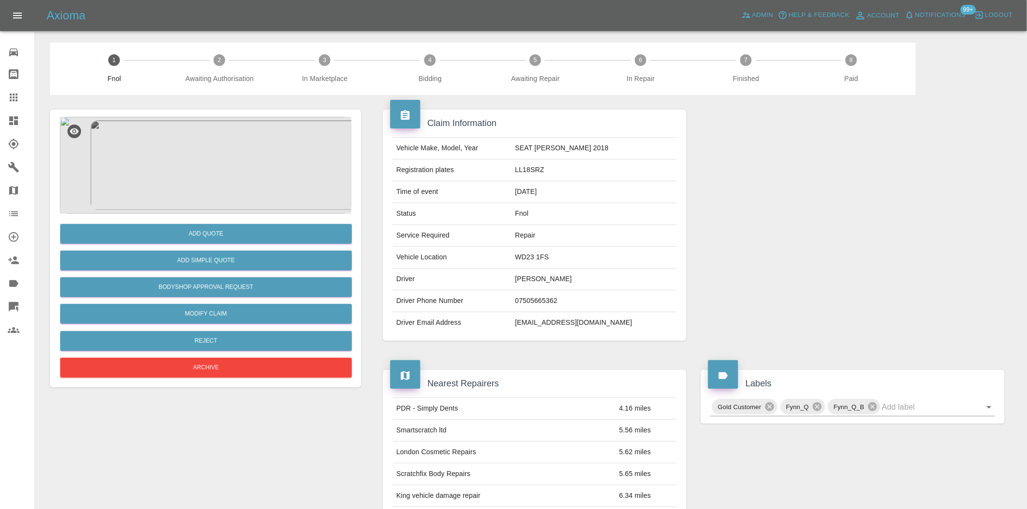
click at [227, 157] on img at bounding box center [206, 165] width 292 height 97
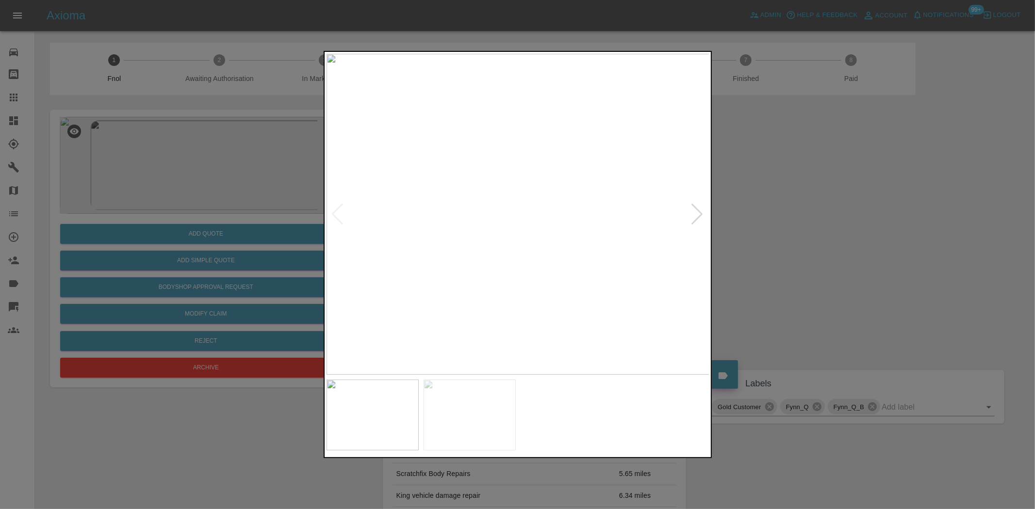
click at [452, 228] on img at bounding box center [518, 214] width 383 height 321
click at [340, 254] on img at bounding box center [518, 214] width 383 height 321
click at [406, 246] on img at bounding box center [518, 214] width 383 height 321
click at [665, 244] on img at bounding box center [518, 214] width 383 height 321
click at [205, 201] on div at bounding box center [517, 254] width 1035 height 509
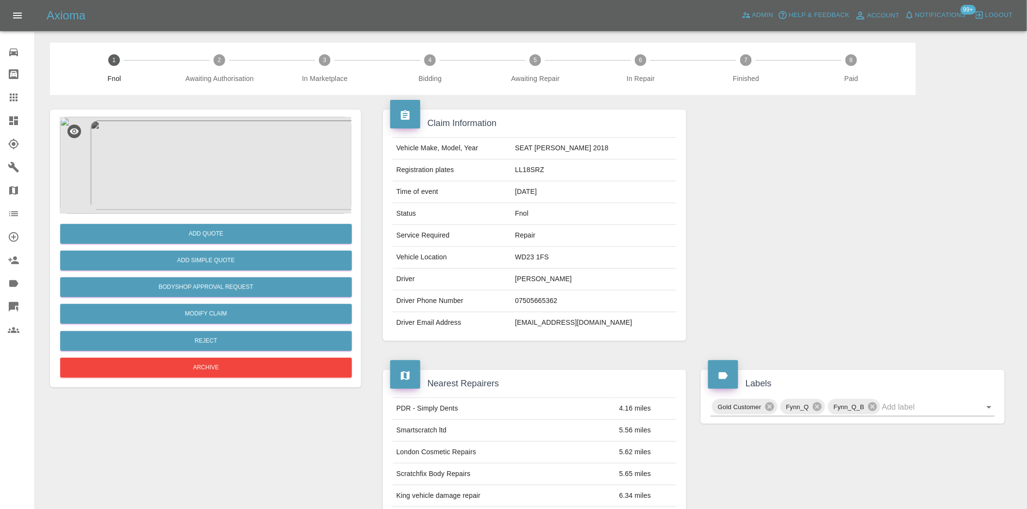
click at [211, 176] on img at bounding box center [206, 165] width 292 height 97
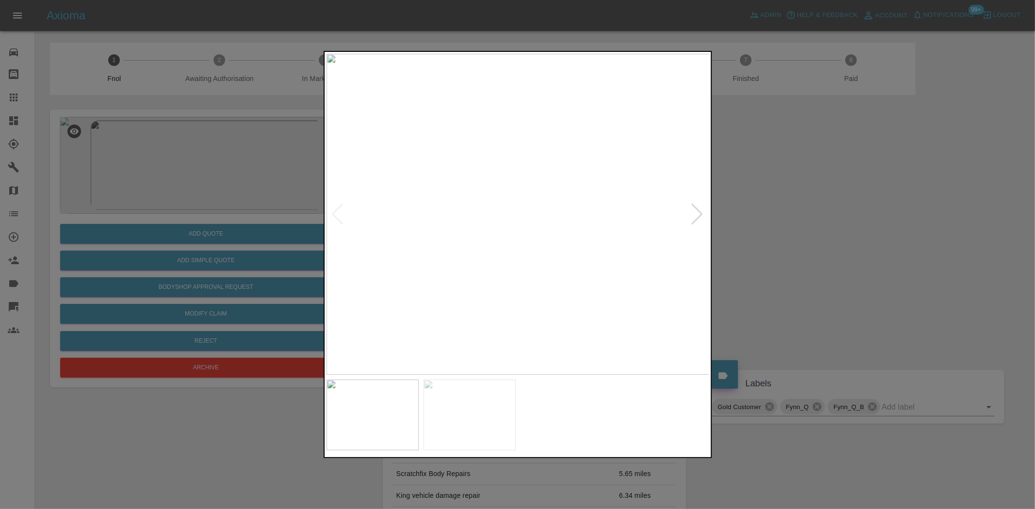
click at [348, 235] on img at bounding box center [518, 214] width 383 height 321
click at [375, 254] on img at bounding box center [518, 214] width 383 height 321
click at [201, 232] on div at bounding box center [517, 254] width 1035 height 509
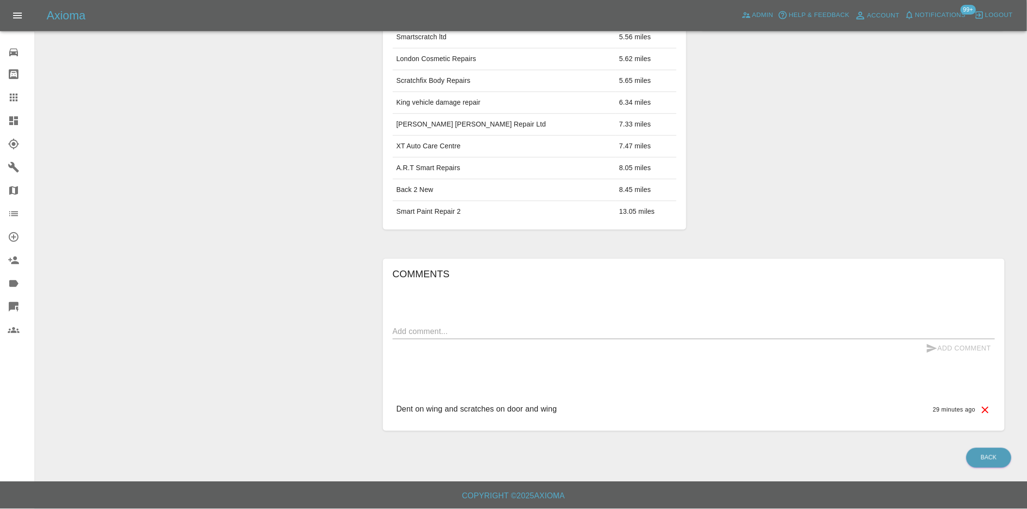
scroll to position [71, 0]
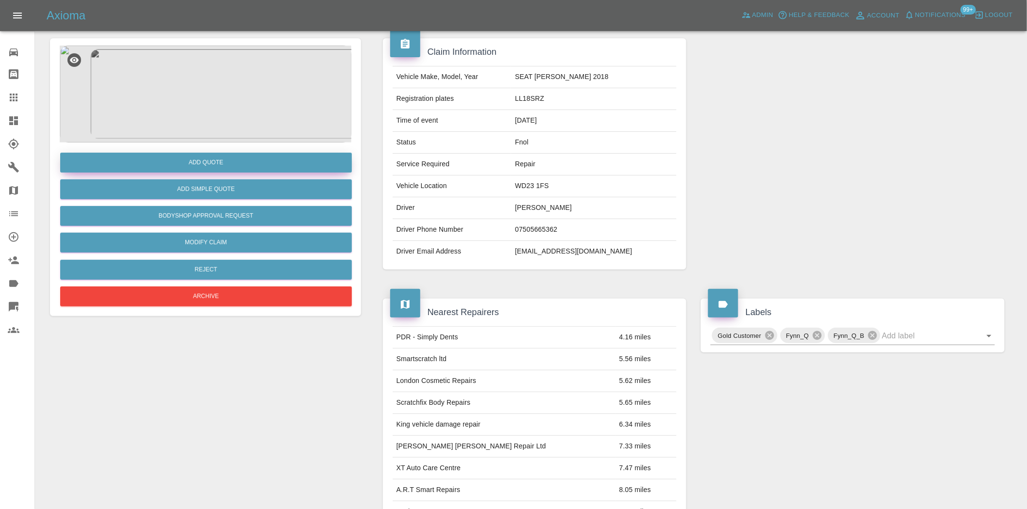
click at [222, 156] on button "Add Quote" at bounding box center [206, 163] width 292 height 20
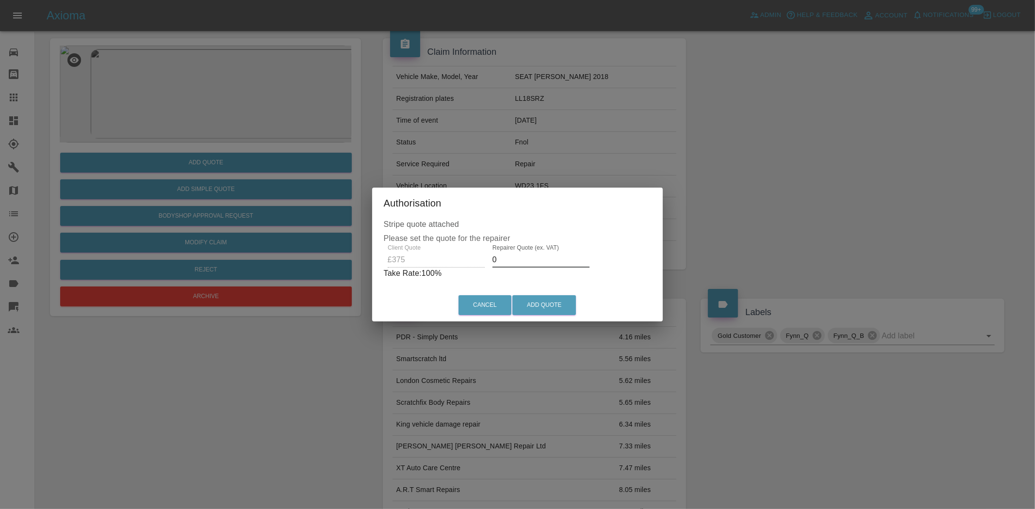
click at [392, 256] on div "Client Quote £375 Repairer Quote (ex. VAT) 0 Take Rate: 100 %" at bounding box center [518, 262] width 268 height 35
drag, startPoint x: 519, startPoint y: 255, endPoint x: 361, endPoint y: 258, distance: 157.7
click at [369, 255] on div "Authorisation Stripe quote attached Please set the quote for the repairer Clien…" at bounding box center [517, 254] width 1035 height 509
type input "225"
click at [539, 311] on button "Add Quote" at bounding box center [544, 305] width 64 height 20
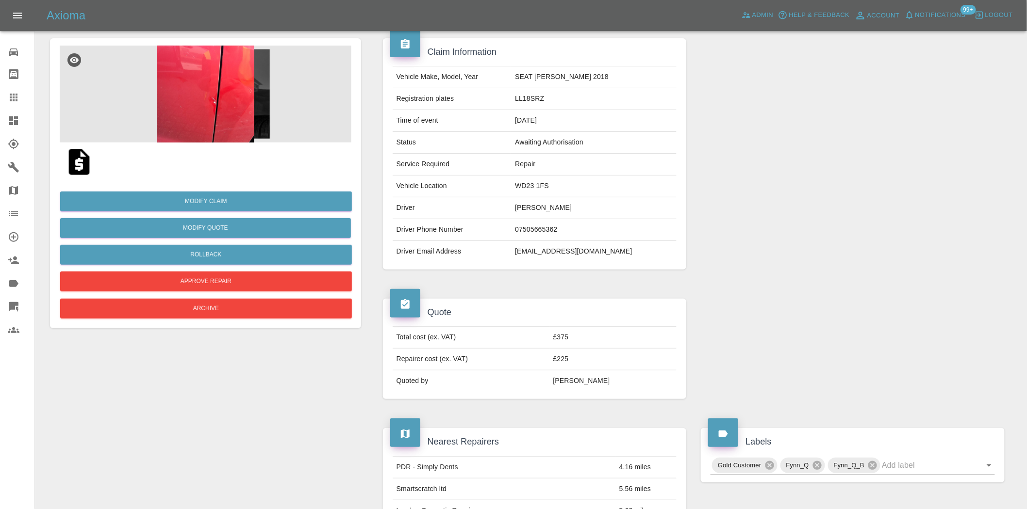
click at [738, 25] on div "Axioma Admin Help & Feedback Account Notifications 99+ Logout" at bounding box center [513, 15] width 1027 height 31
click at [768, 7] on div "Axioma Admin Help & Feedback Account Notifications 99+ Logout" at bounding box center [513, 15] width 1027 height 31
click at [765, 10] on span "Admin" at bounding box center [762, 15] width 21 height 11
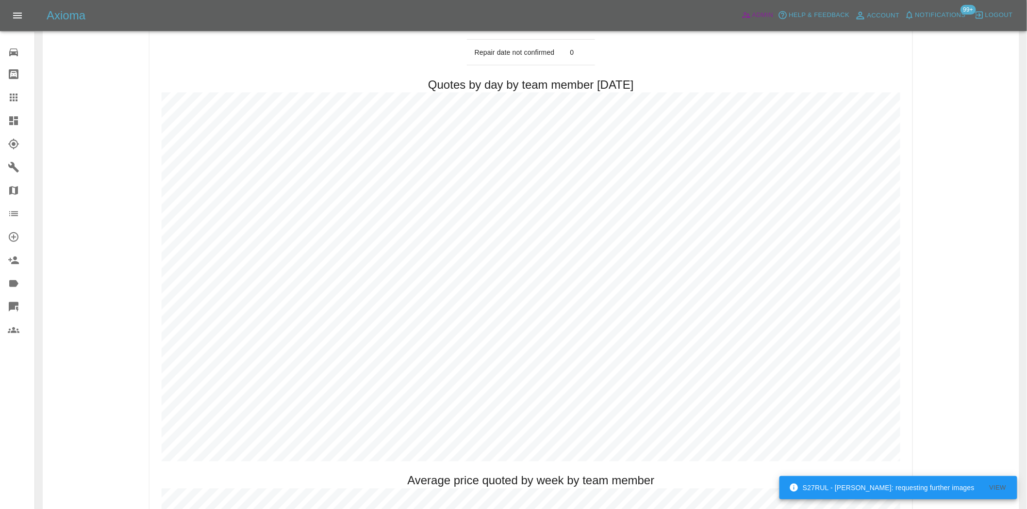
scroll to position [449, 0]
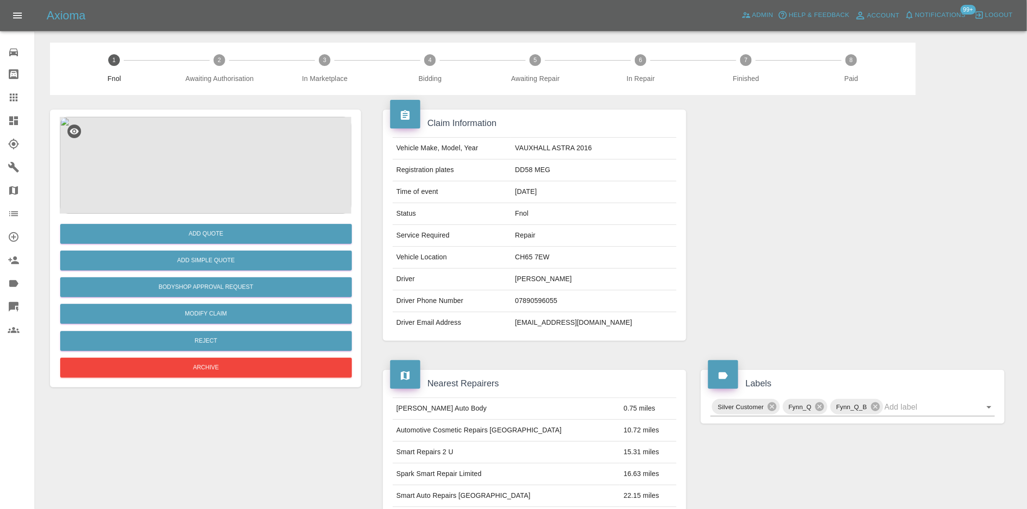
click at [173, 149] on img at bounding box center [206, 165] width 292 height 97
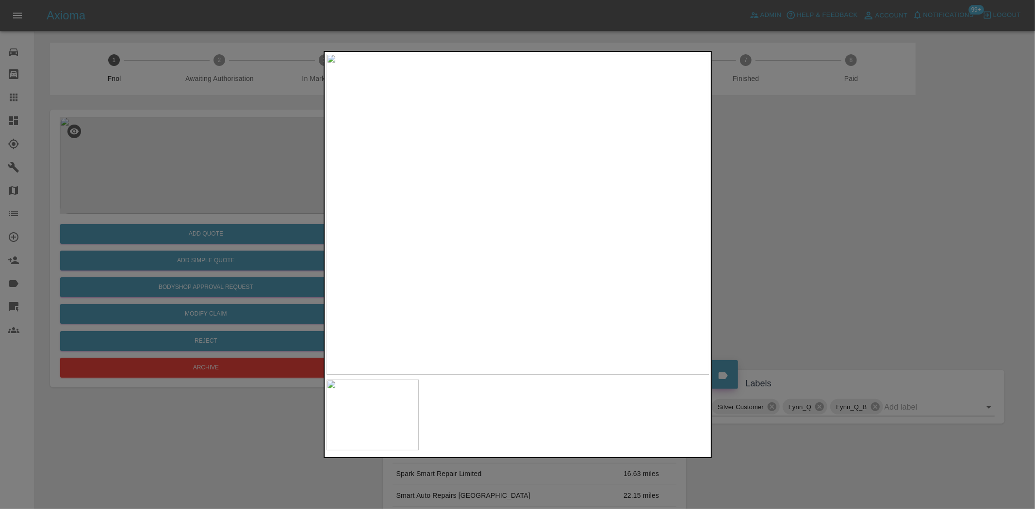
click at [554, 231] on img at bounding box center [518, 214] width 383 height 321
click at [551, 235] on img at bounding box center [408, 163] width 1150 height 964
click at [513, 240] on img at bounding box center [518, 214] width 383 height 321
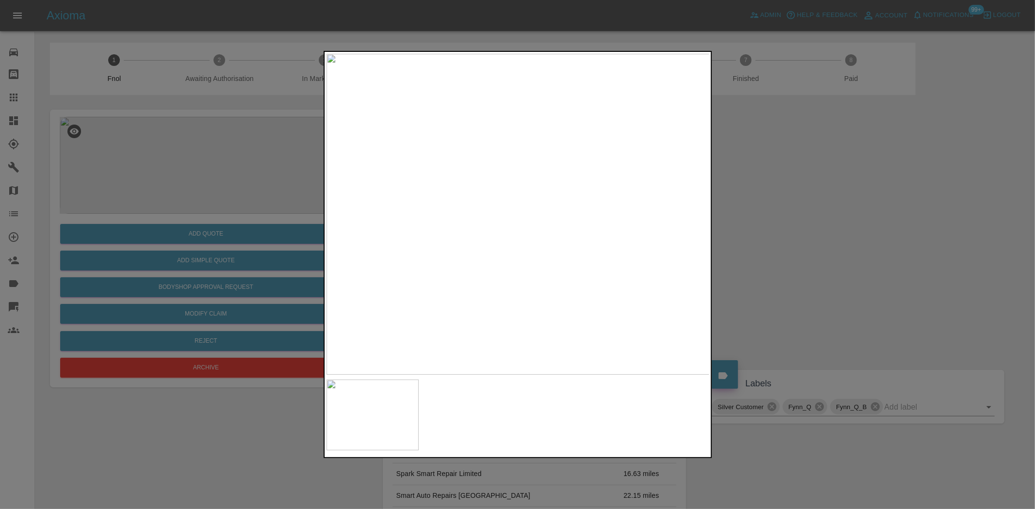
click at [559, 180] on img at bounding box center [518, 214] width 383 height 321
click at [559, 178] on img at bounding box center [518, 214] width 383 height 321
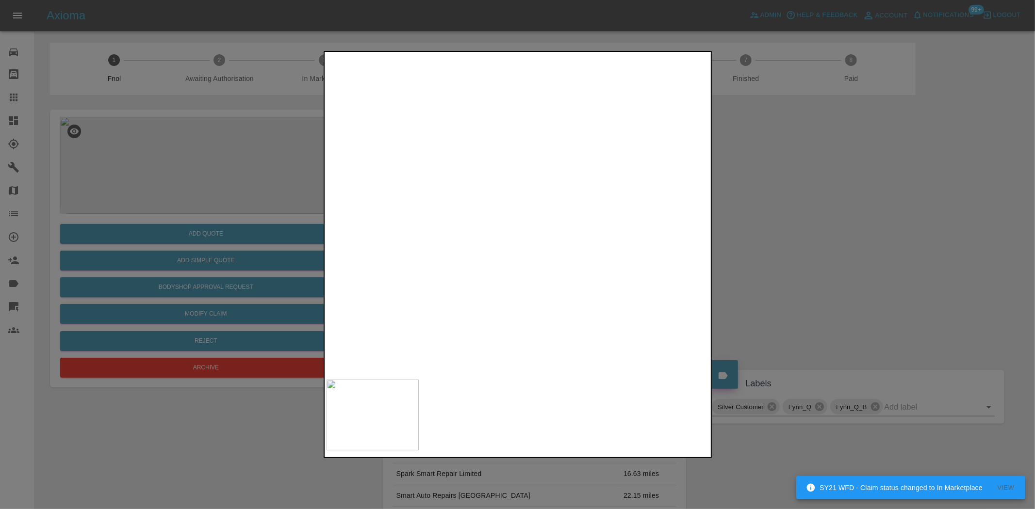
click at [530, 231] on img at bounding box center [394, 323] width 1150 height 964
click at [529, 231] on img at bounding box center [394, 323] width 1150 height 964
click at [201, 262] on div at bounding box center [517, 254] width 1035 height 509
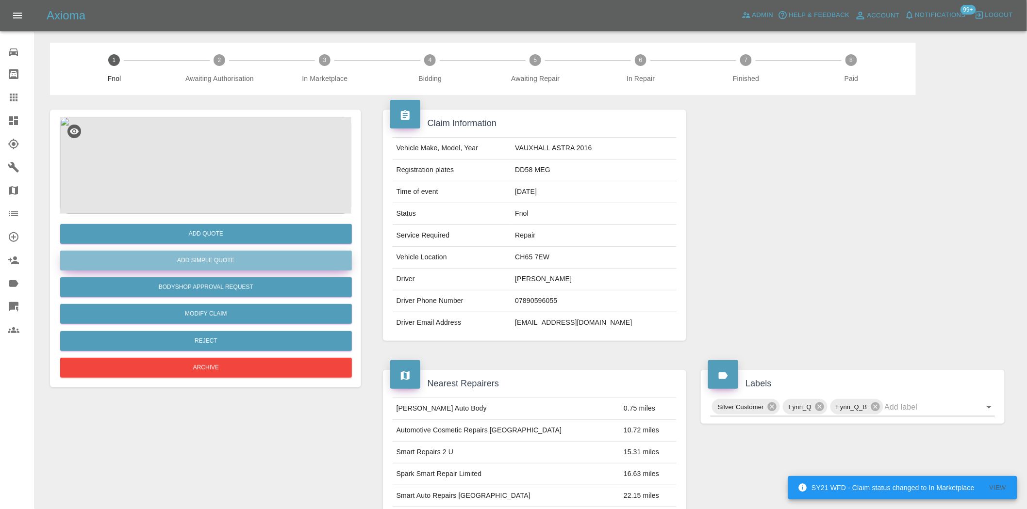
click at [209, 261] on button "Add Simple Quote" at bounding box center [206, 261] width 292 height 20
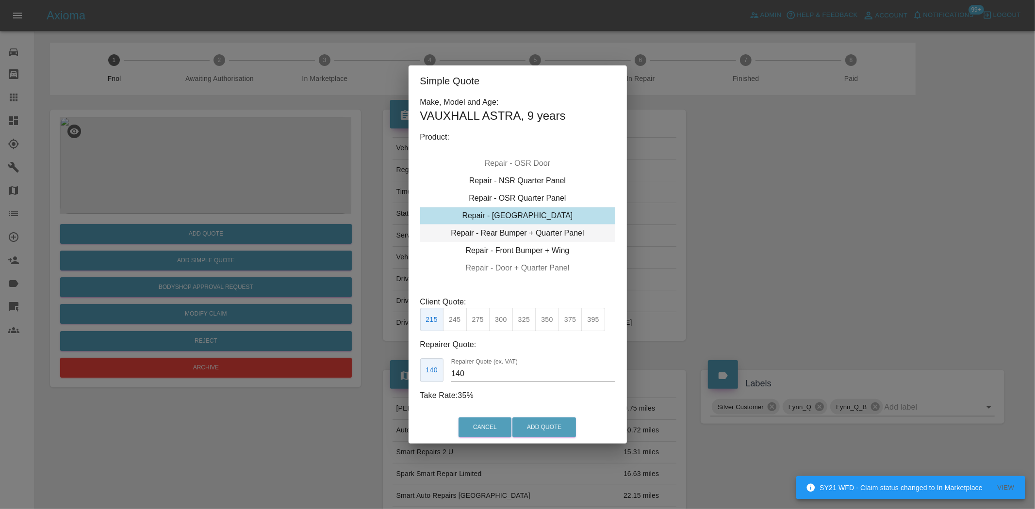
click at [522, 230] on div "Repair - Rear Bumper + Quarter Panel" at bounding box center [517, 233] width 195 height 17
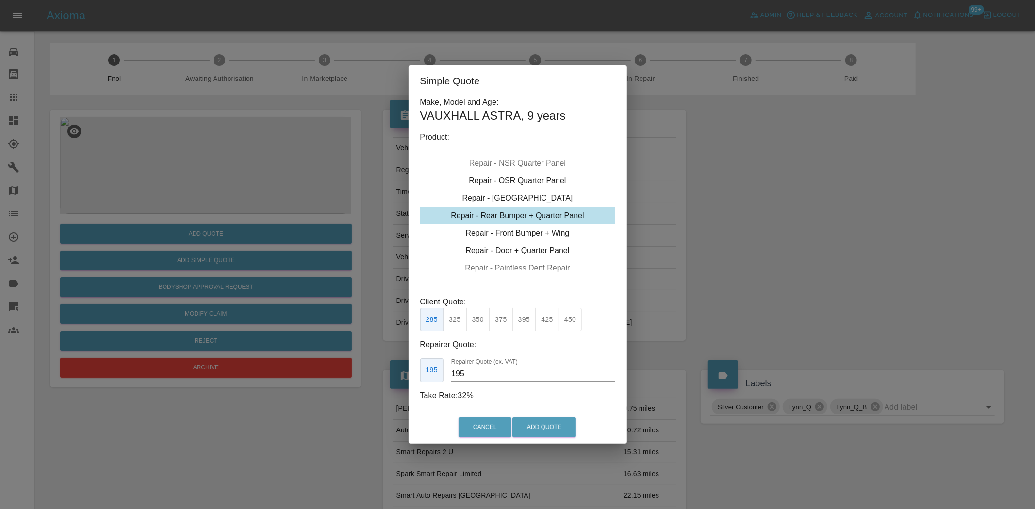
click at [457, 323] on button "325" at bounding box center [455, 320] width 24 height 24
type input "200"
click at [535, 418] on button "Add Quote" at bounding box center [544, 428] width 64 height 20
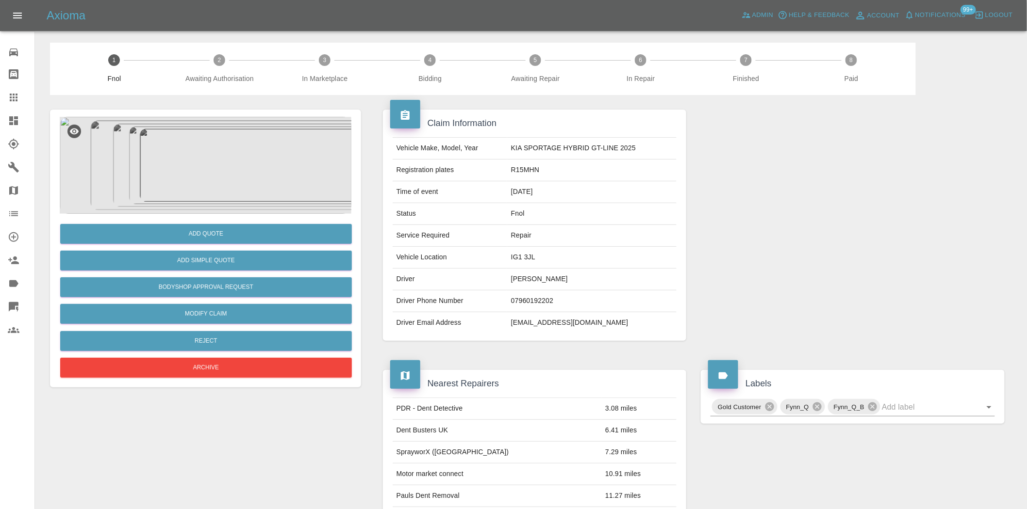
click at [186, 164] on img at bounding box center [206, 165] width 292 height 97
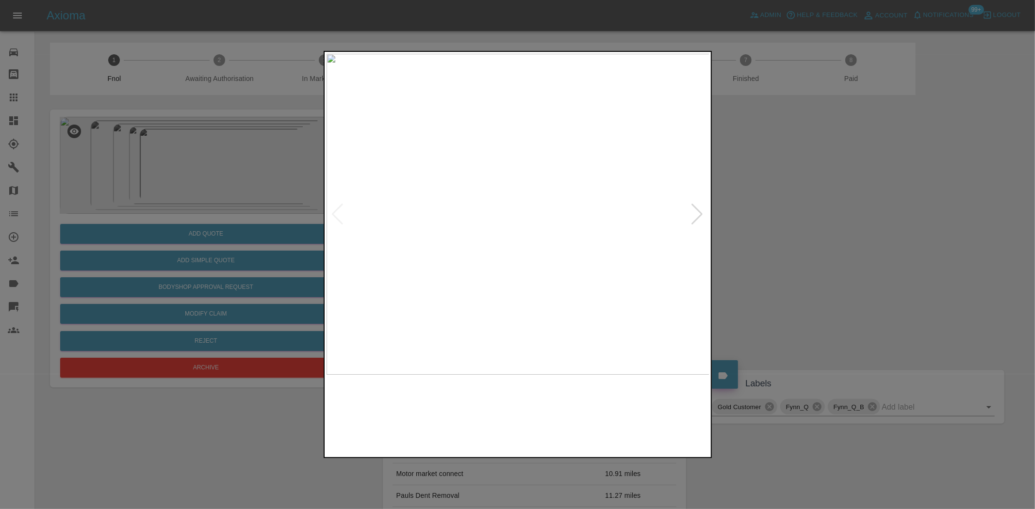
click at [477, 250] on img at bounding box center [518, 214] width 383 height 321
click at [490, 288] on img at bounding box center [678, 229] width 1150 height 964
click at [489, 283] on img at bounding box center [678, 229] width 1150 height 964
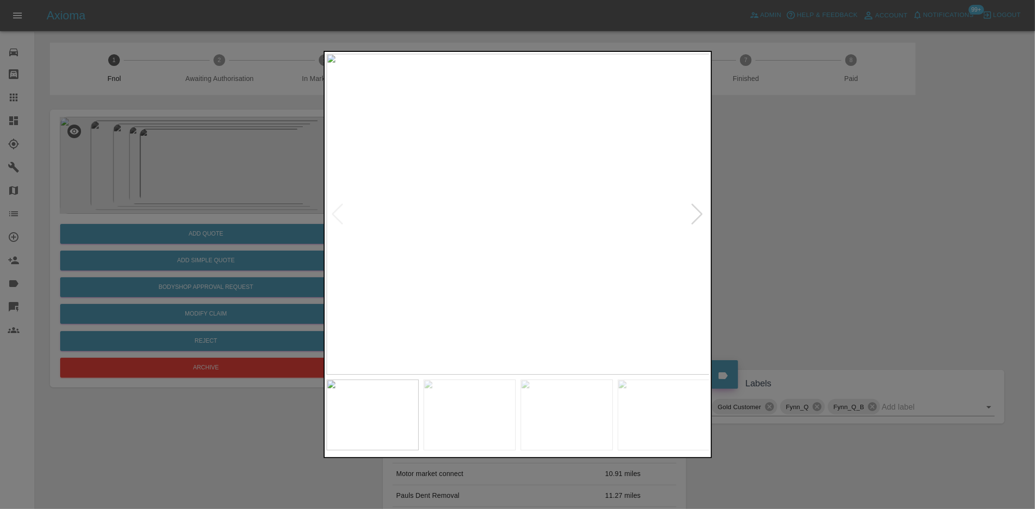
click at [347, 264] on img at bounding box center [518, 214] width 383 height 321
click at [344, 275] on img at bounding box center [518, 214] width 383 height 321
click at [348, 287] on img at bounding box center [373, 214] width 383 height 321
click at [361, 298] on img at bounding box center [518, 214] width 383 height 321
click at [296, 285] on div at bounding box center [517, 254] width 1035 height 509
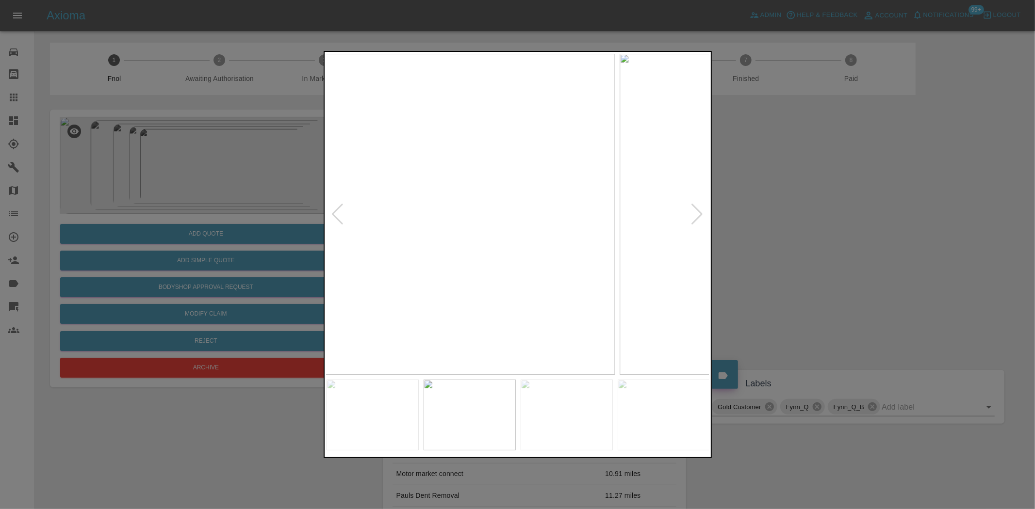
click at [314, 292] on div at bounding box center [517, 254] width 1035 height 509
click at [365, 282] on img at bounding box center [518, 214] width 383 height 321
click at [356, 288] on img at bounding box center [401, 214] width 383 height 321
click at [293, 233] on div at bounding box center [517, 254] width 1035 height 509
click at [391, 243] on img at bounding box center [518, 214] width 383 height 321
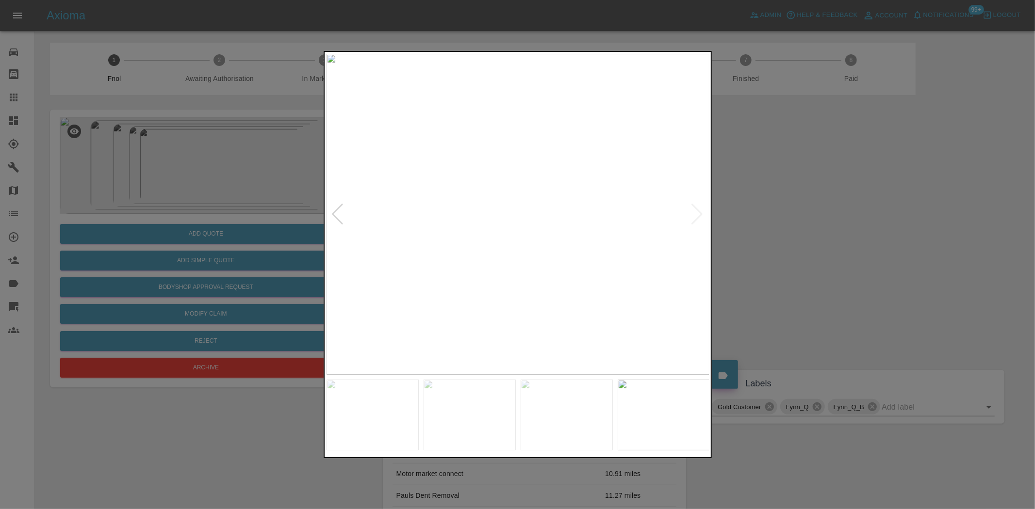
click at [530, 251] on img at bounding box center [518, 214] width 383 height 321
click at [597, 240] on img at bounding box center [523, 214] width 383 height 321
click at [671, 199] on img at bounding box center [518, 214] width 383 height 321
click at [733, 221] on div at bounding box center [517, 254] width 1035 height 509
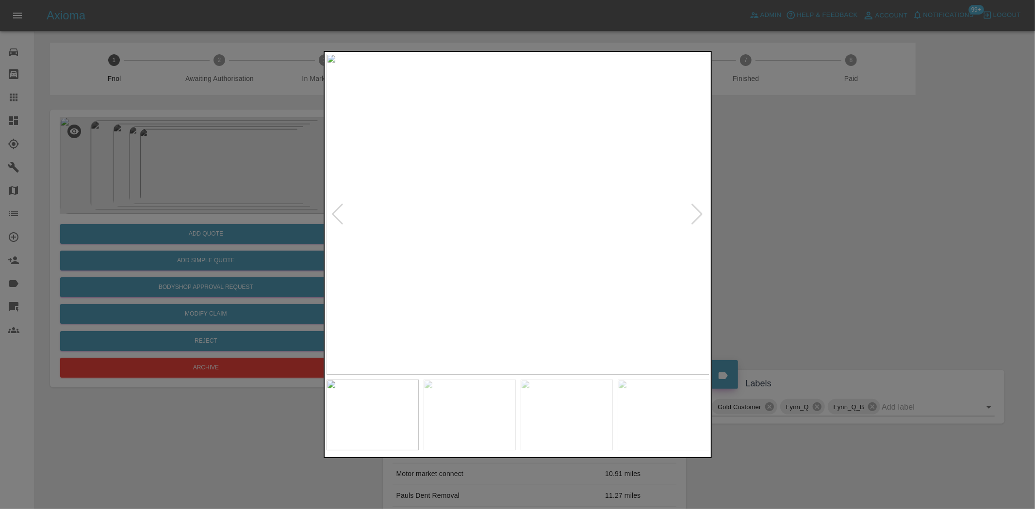
click at [684, 253] on img at bounding box center [518, 214] width 383 height 321
click at [477, 277] on img at bounding box center [518, 214] width 383 height 321
click at [581, 277] on img at bounding box center [518, 214] width 383 height 321
click at [645, 285] on img at bounding box center [518, 214] width 383 height 321
drag, startPoint x: 290, startPoint y: 236, endPoint x: 259, endPoint y: 262, distance: 40.3
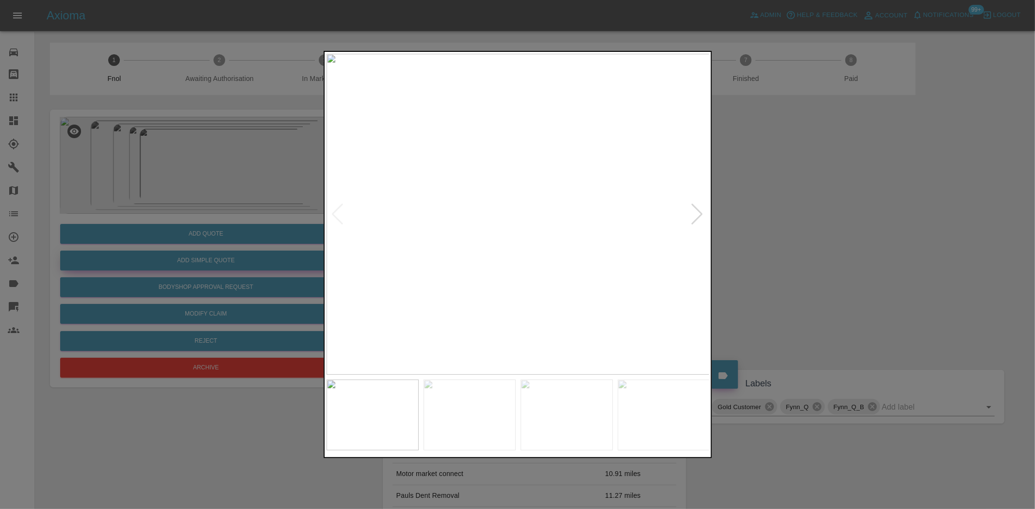
click at [289, 237] on div at bounding box center [517, 254] width 1035 height 509
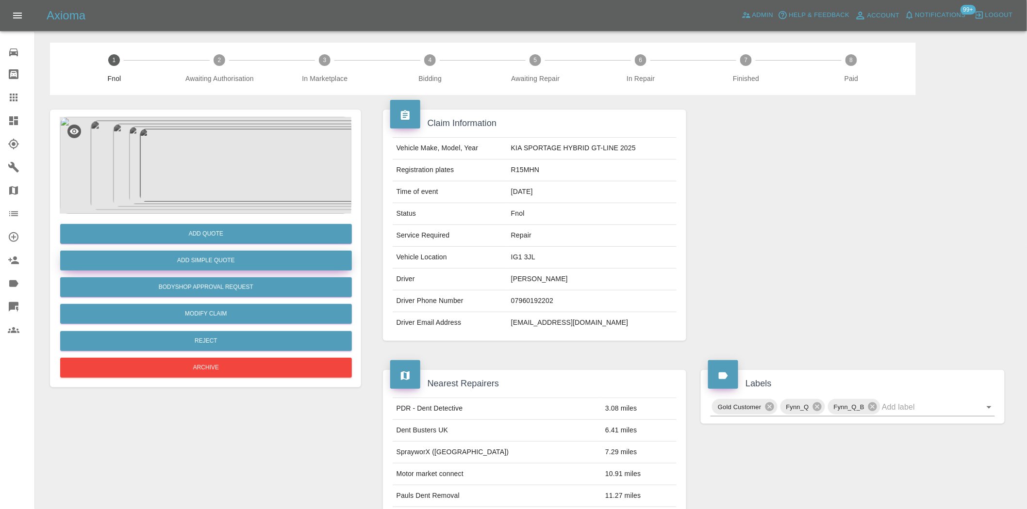
click at [253, 265] on button "Add Simple Quote" at bounding box center [206, 261] width 292 height 20
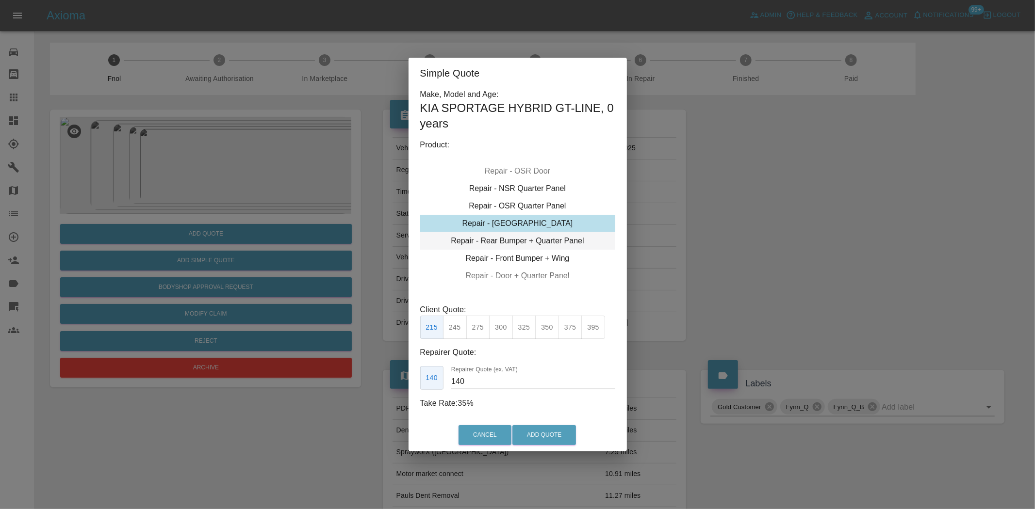
click at [511, 239] on div "Repair - Rear Bumper + Quarter Panel" at bounding box center [517, 240] width 195 height 17
type input "195"
click at [542, 436] on button "Add Quote" at bounding box center [544, 436] width 64 height 20
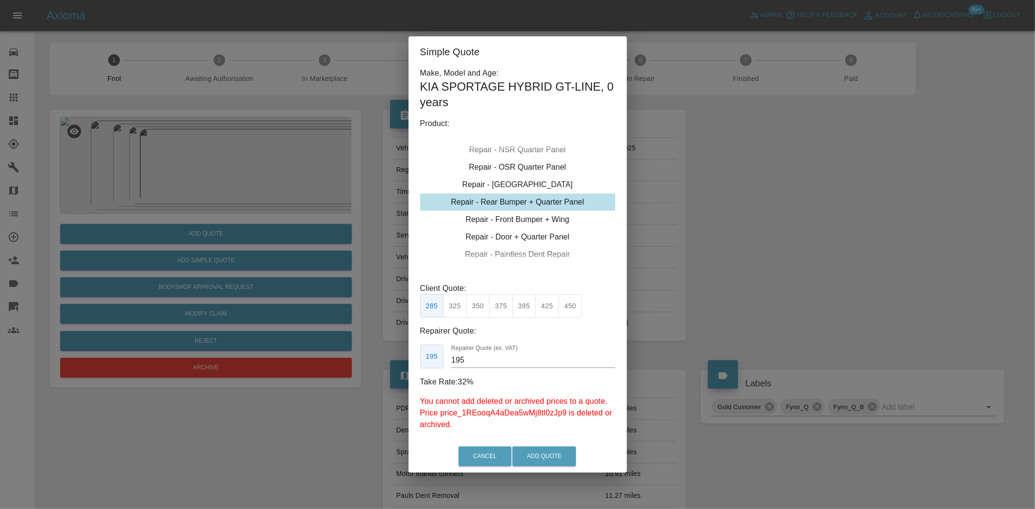
click at [401, 267] on div "Simple Quote Make, Model and Age: KIA SPORTAGE HYBRID GT-LINE , 0 years Product…" at bounding box center [517, 254] width 1035 height 509
